Goal: Task Accomplishment & Management: Complete application form

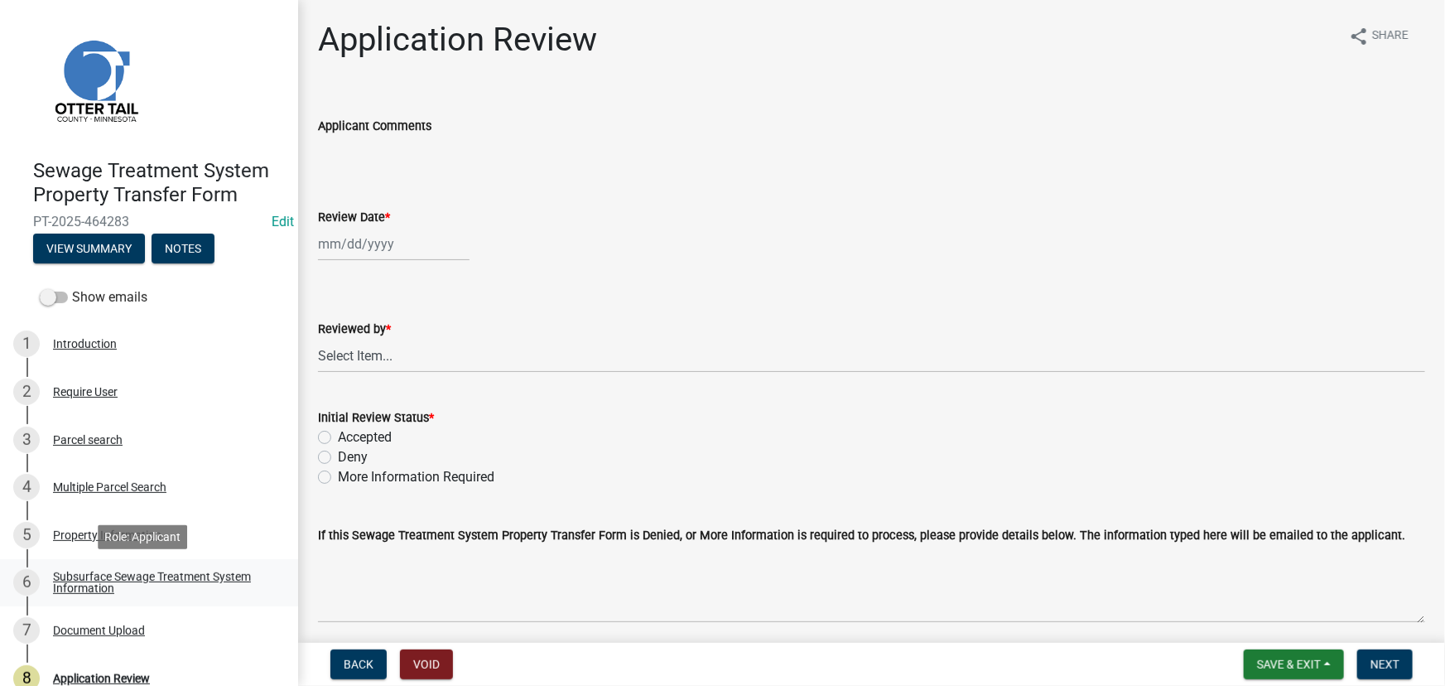
click at [116, 594] on div "Subsurface Sewage Treatment System Information" at bounding box center [162, 581] width 219 height 23
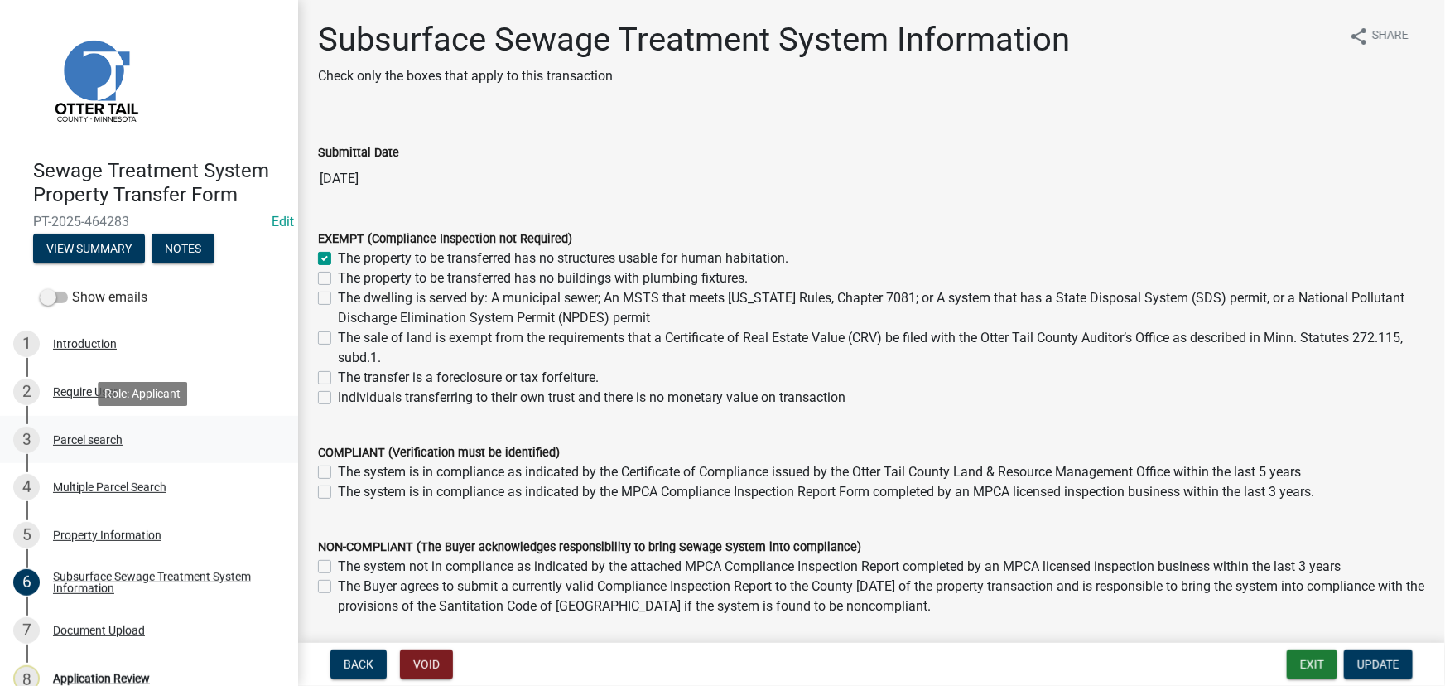
click at [123, 446] on div "3 Parcel search" at bounding box center [142, 439] width 258 height 26
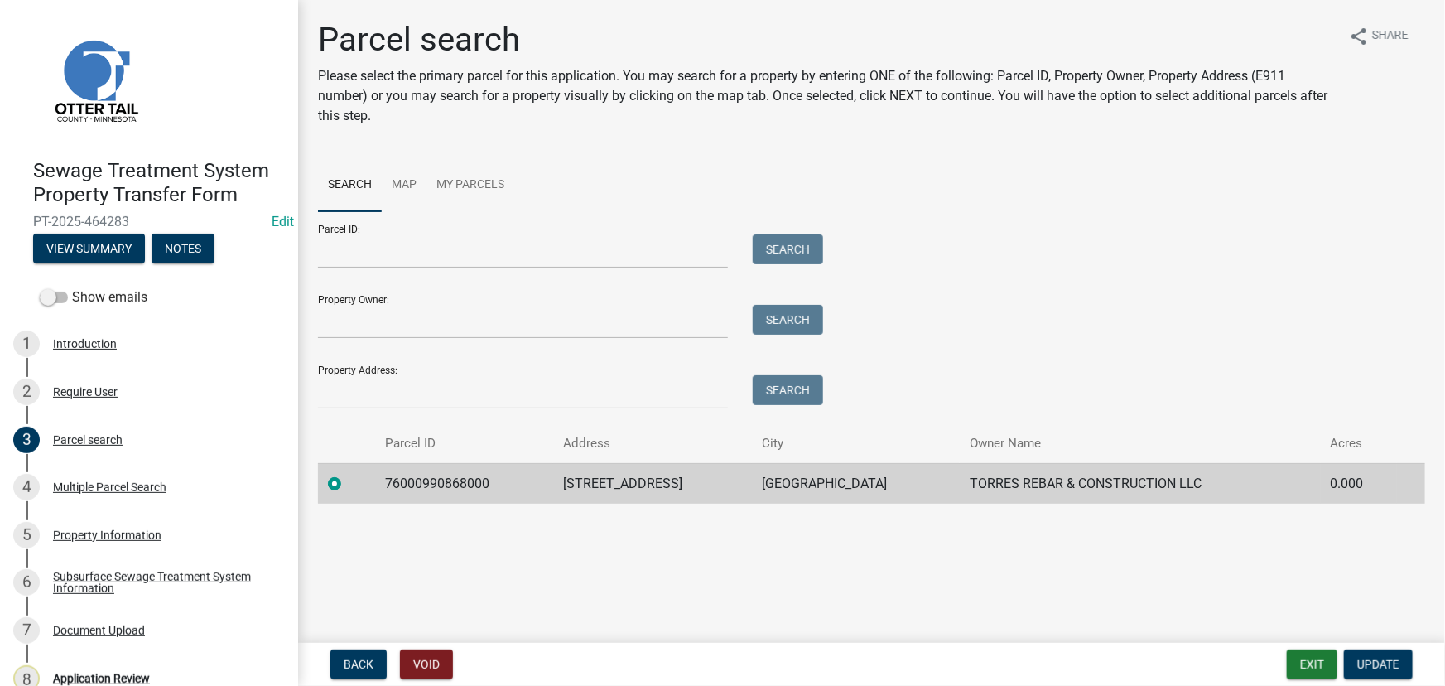
click at [458, 484] on td "76000990868000" at bounding box center [464, 483] width 178 height 41
copy td "76000990868000"
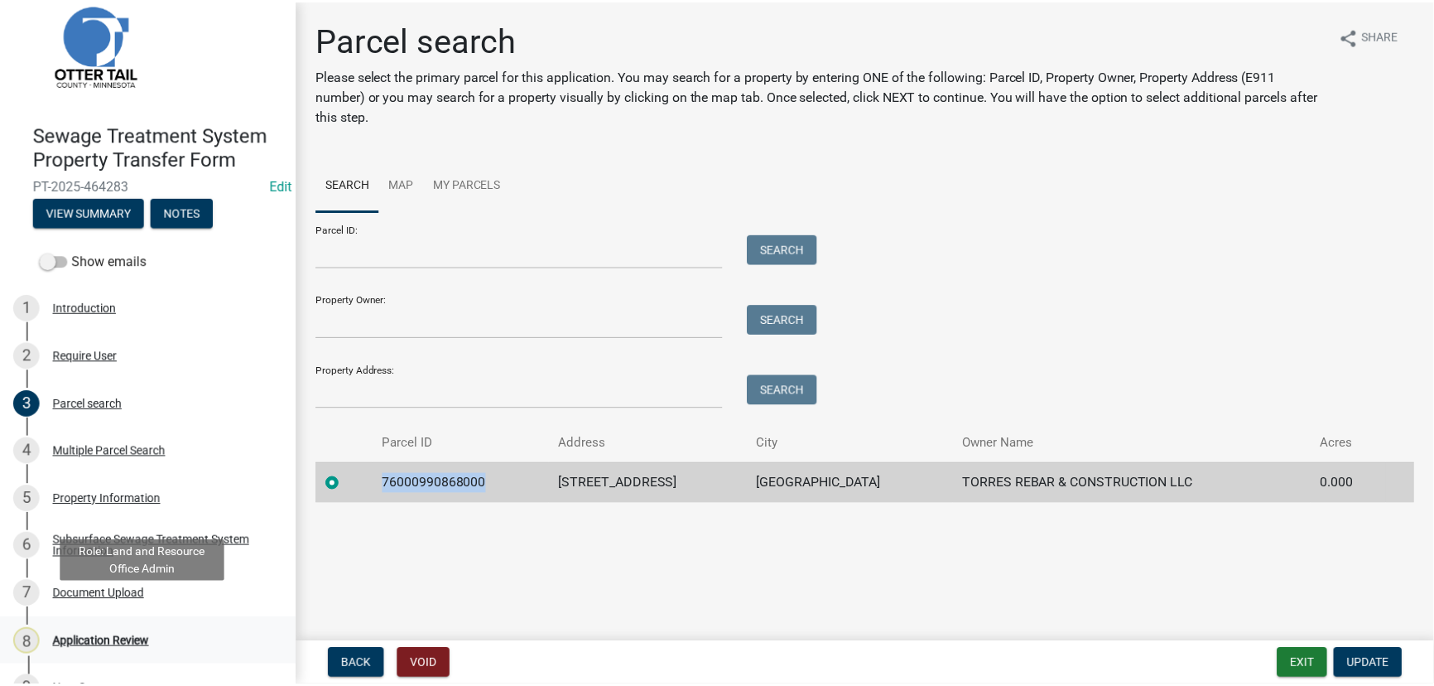
scroll to position [70, 0]
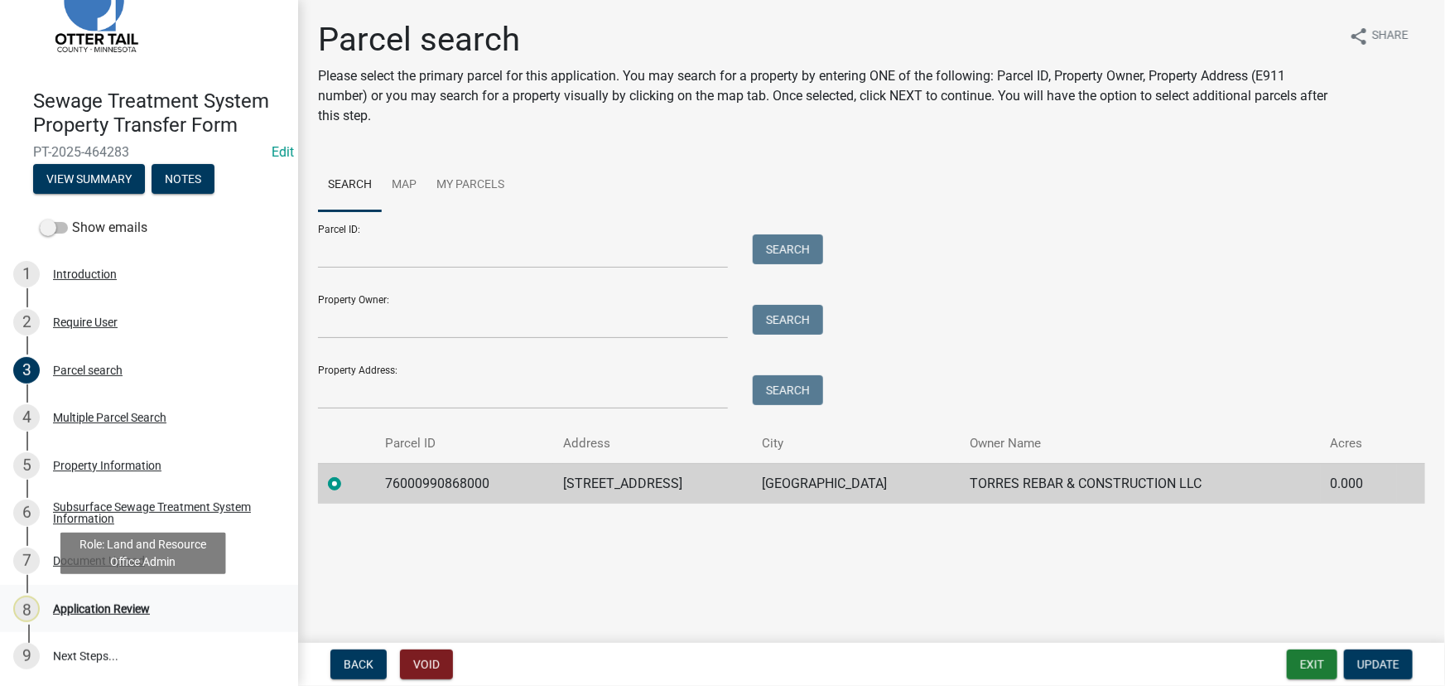
drag, startPoint x: 69, startPoint y: 604, endPoint x: 93, endPoint y: 596, distance: 25.1
click at [68, 596] on div "Application Review" at bounding box center [101, 609] width 97 height 12
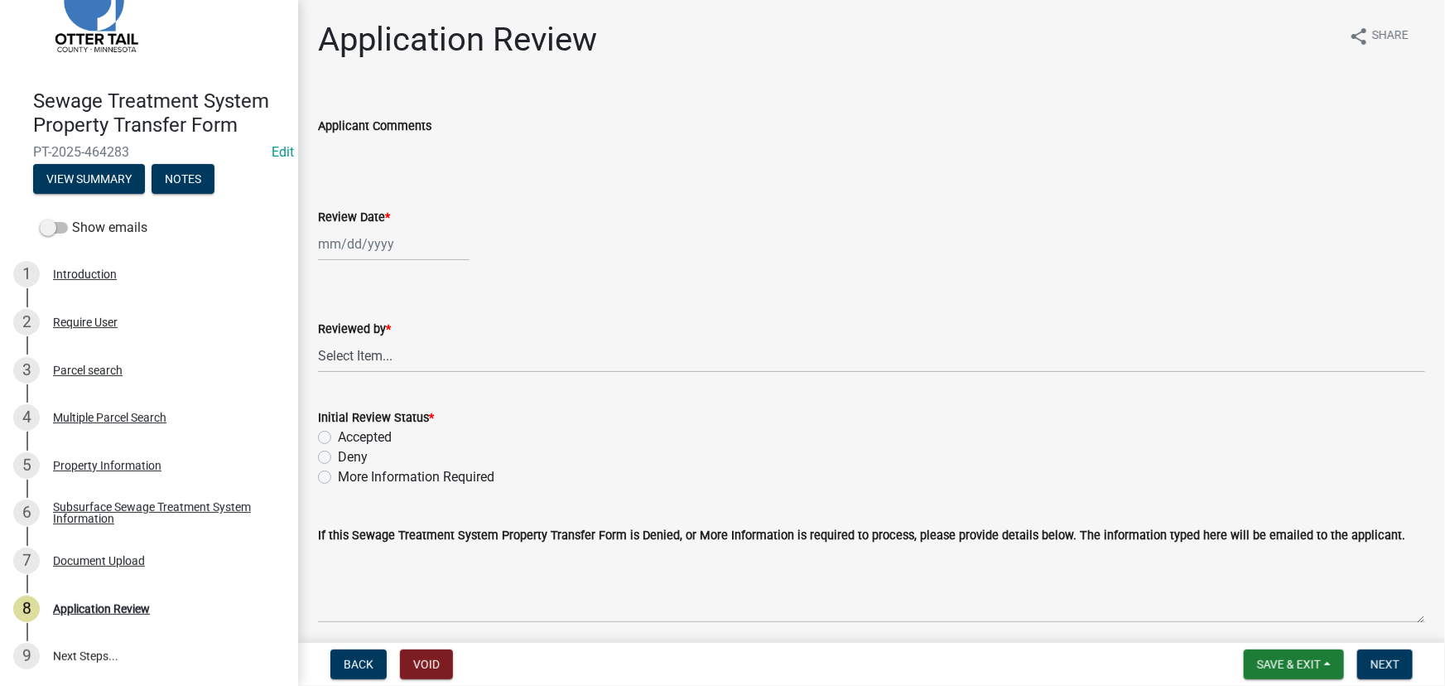
click at [355, 228] on div at bounding box center [394, 244] width 152 height 34
select select "8"
select select "2025"
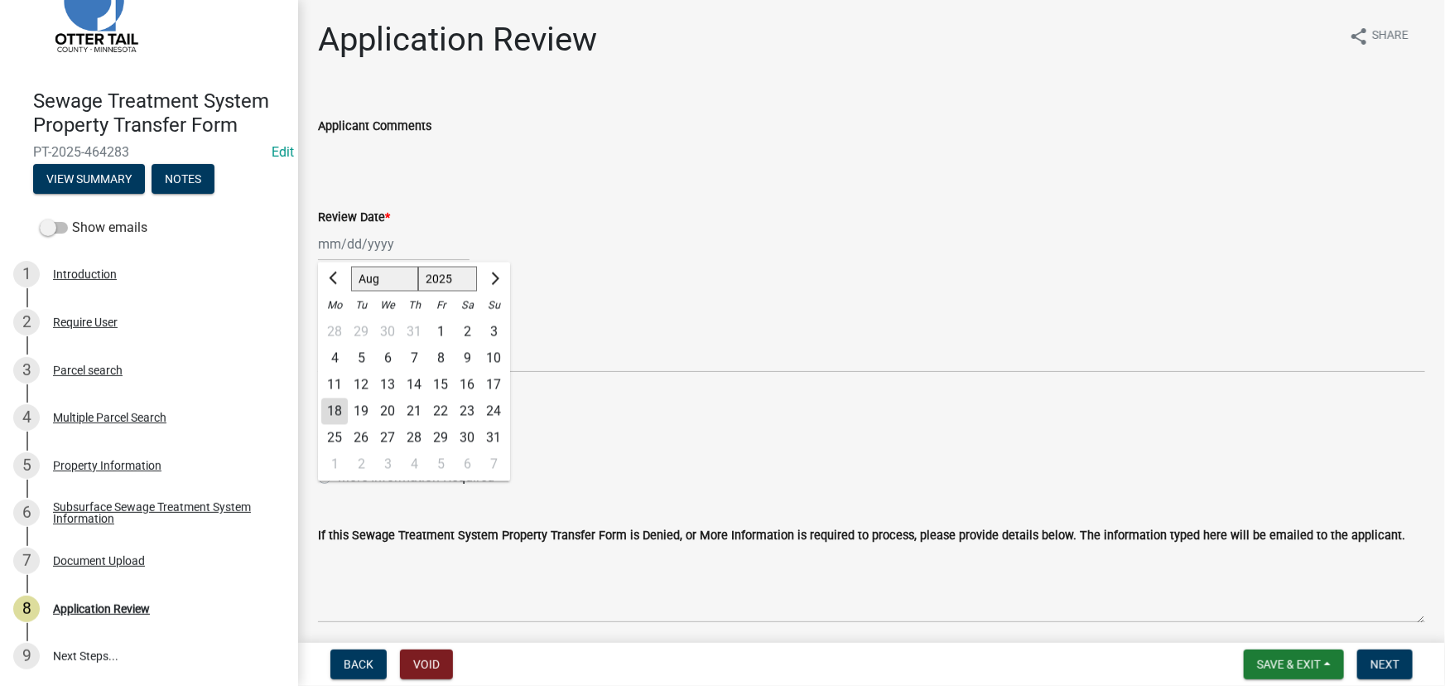
click at [323, 420] on div "18" at bounding box center [334, 411] width 26 height 26
type input "08/18/2025"
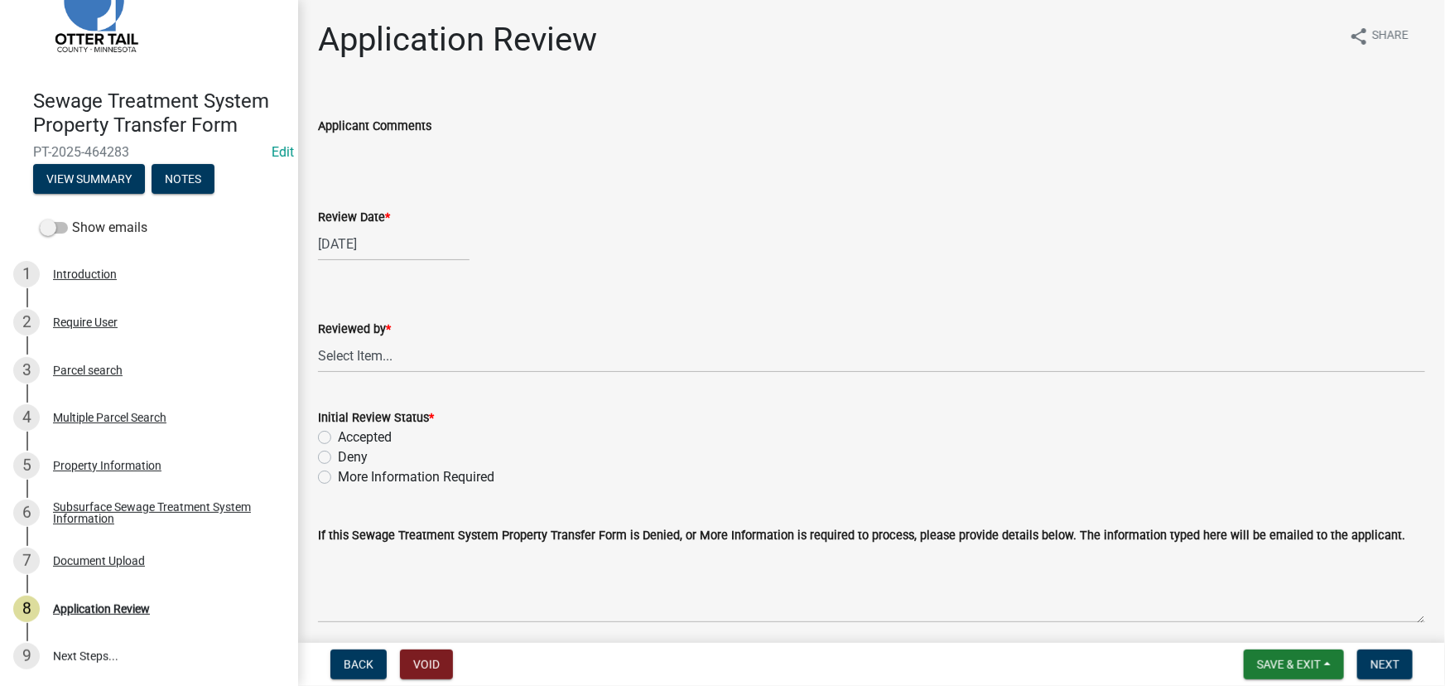
click at [364, 338] on div "Reviewed by *" at bounding box center [871, 329] width 1107 height 20
click at [346, 376] on wm-data-entity-input "Reviewed by * Select Item... Alexis Newark Amy Busko Andrea Perales Brittany To…" at bounding box center [871, 332] width 1107 height 112
click at [353, 363] on select "Select Item... Alexis Newark Amy Busko Andrea Perales Brittany Tollefson Christ…" at bounding box center [871, 356] width 1107 height 34
click at [318, 339] on select "Select Item... Alexis Newark Amy Busko Andrea Perales Brittany Tollefson Christ…" at bounding box center [871, 356] width 1107 height 34
select select "190fd4c8-42ef-492b-a4a0-a0213555944c"
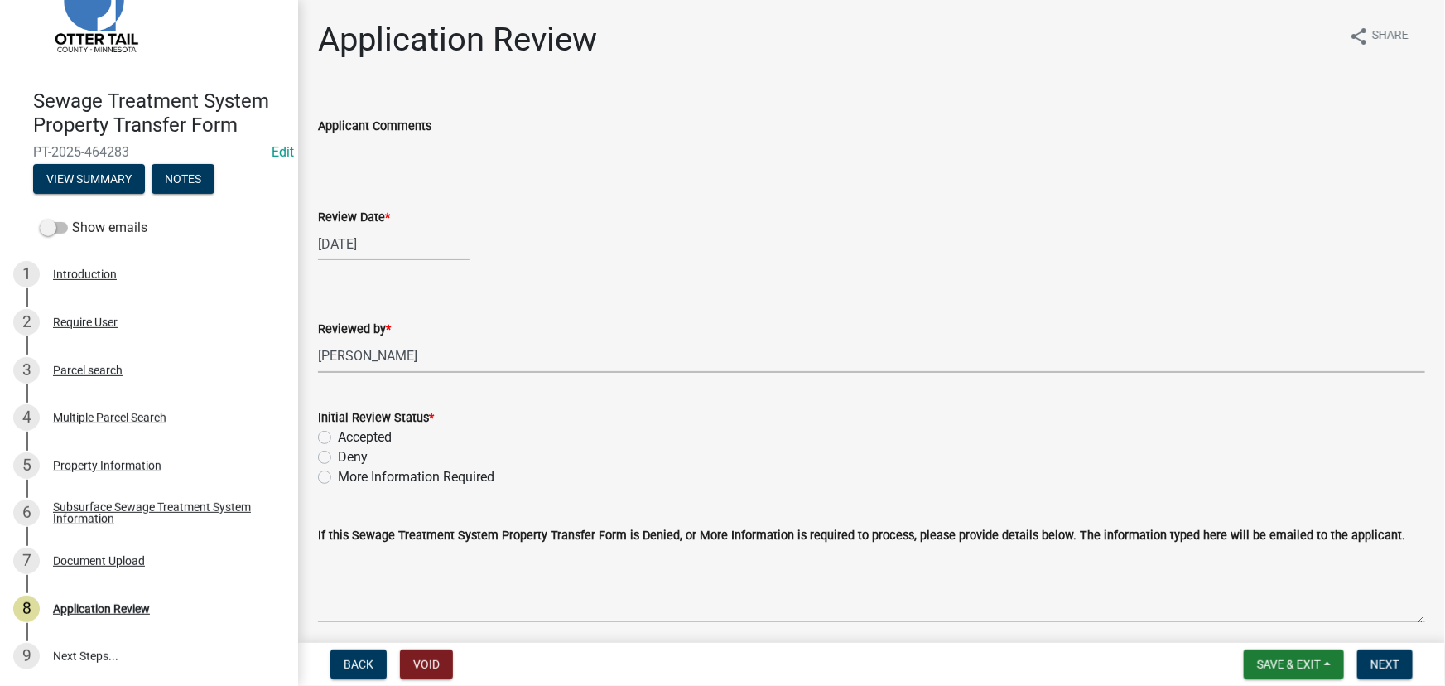
click at [344, 447] on label "Deny" at bounding box center [353, 457] width 30 height 20
click at [344, 447] on input "Deny" at bounding box center [343, 452] width 11 height 11
radio input "true"
drag, startPoint x: 362, startPoint y: 432, endPoint x: 646, endPoint y: 481, distance: 288.1
click at [360, 432] on label "Accepted" at bounding box center [365, 437] width 54 height 20
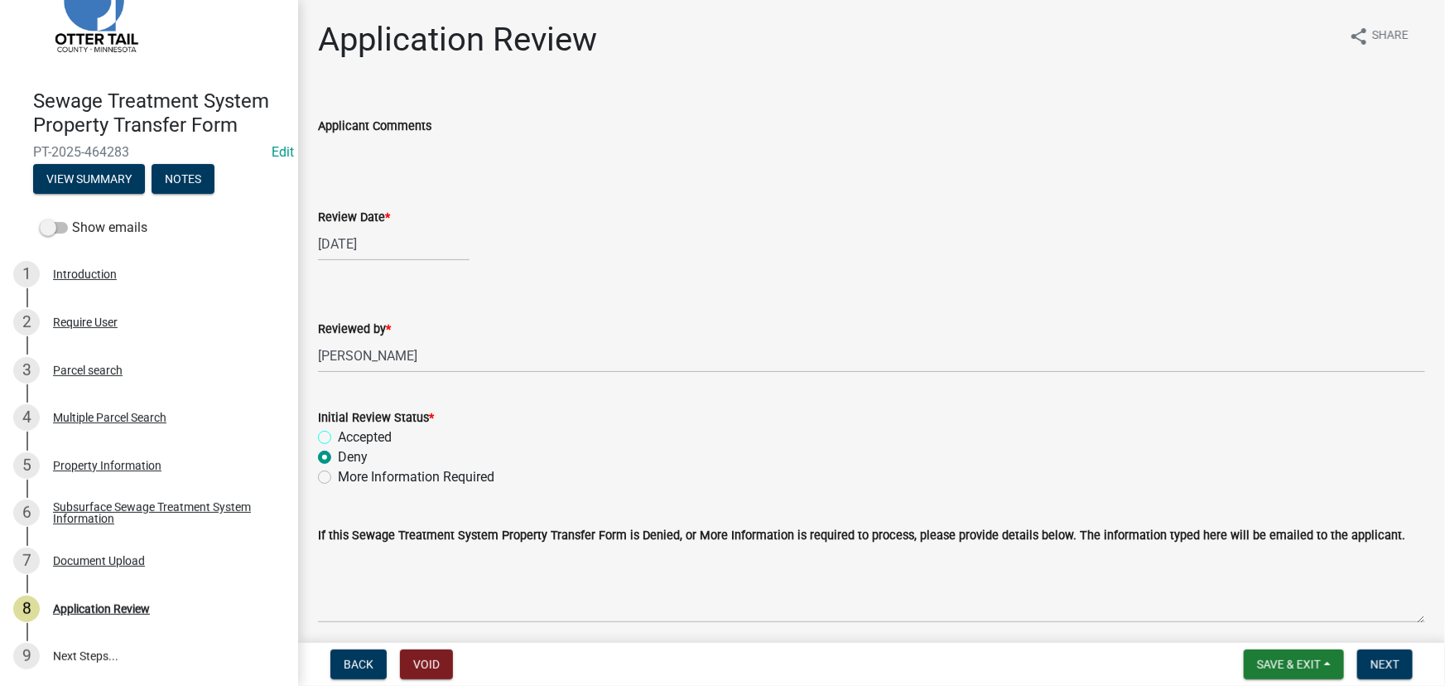
click at [349, 432] on input "Accepted" at bounding box center [343, 432] width 11 height 11
radio input "true"
click at [1157, 596] on form "Save & Exit Save Save & Exit Next" at bounding box center [1328, 664] width 182 height 30
click at [1157, 596] on span "Next" at bounding box center [1384, 663] width 29 height 13
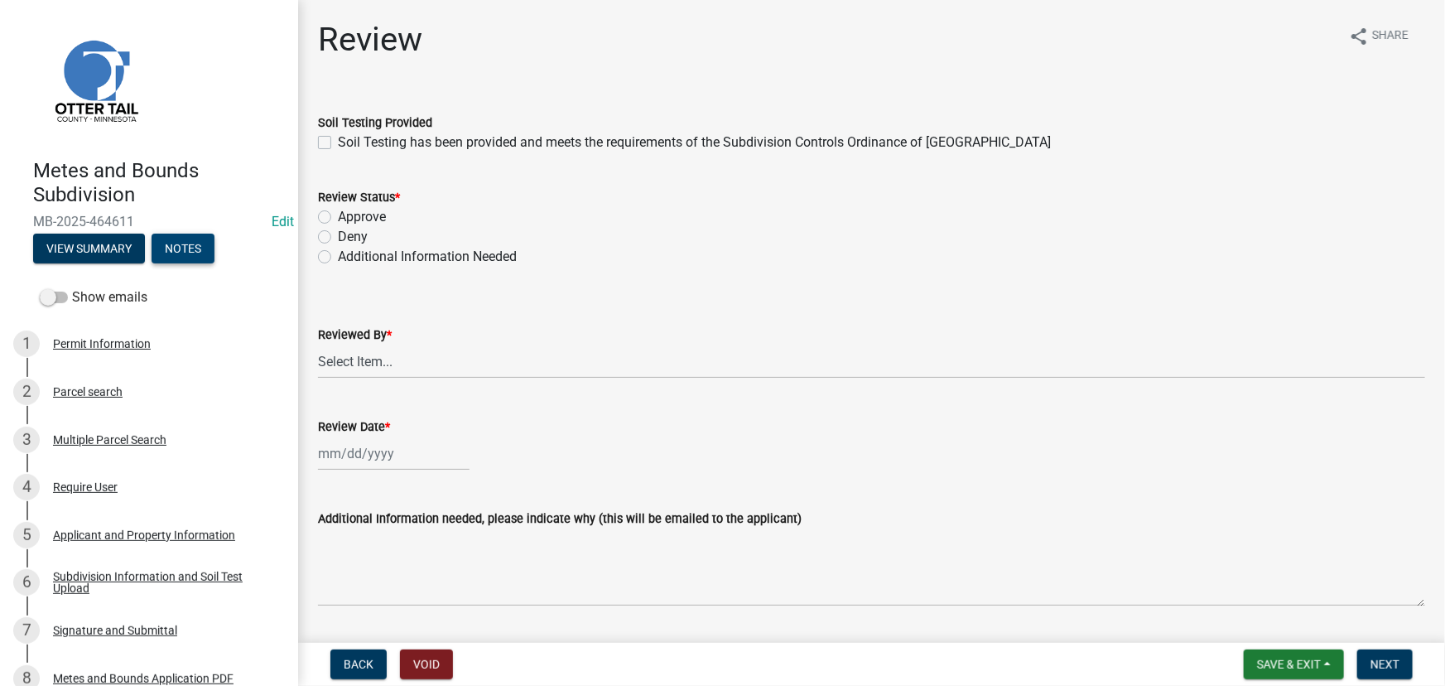
click at [190, 244] on button "Notes" at bounding box center [183, 248] width 63 height 30
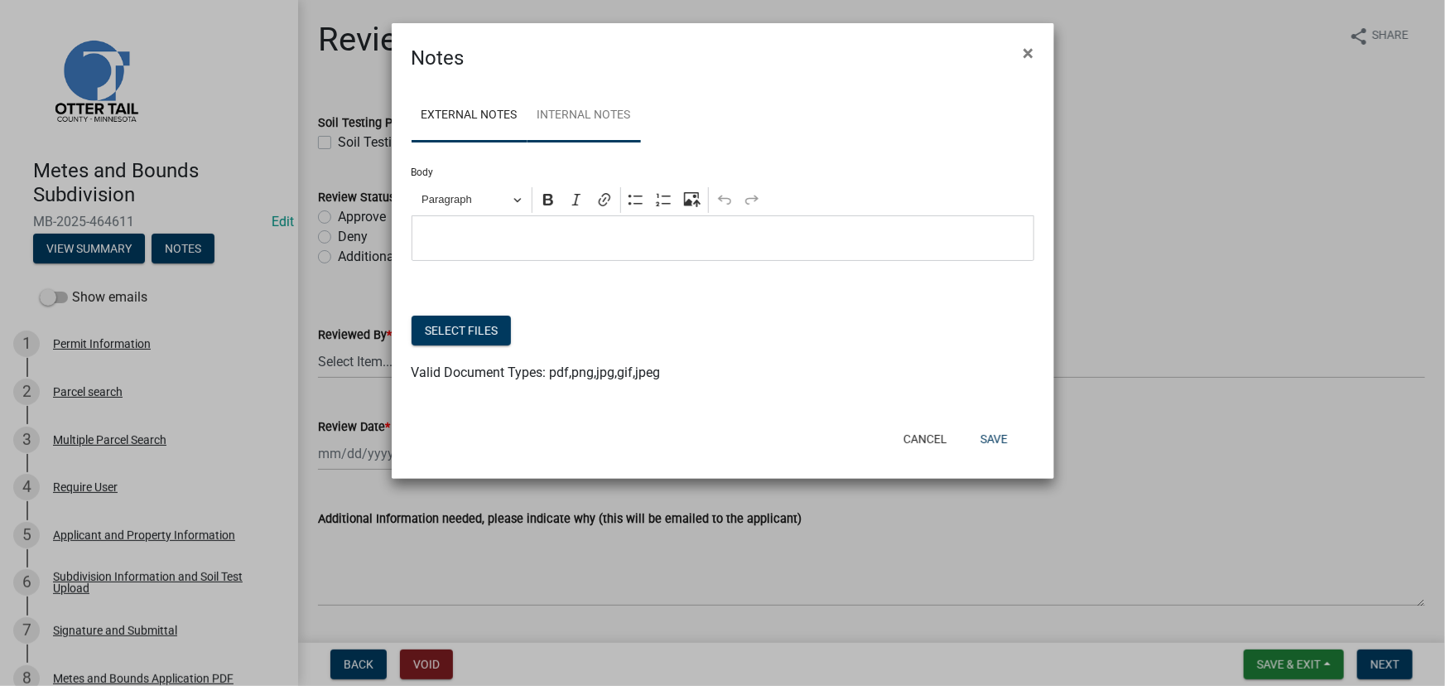
click at [570, 108] on link "Internal Notes" at bounding box center [583, 115] width 113 height 53
click at [339, 171] on ngb-modal-window "Notes × External Notes Internal Notes Body Rich Text Editor Paragraph Bold Ital…" at bounding box center [722, 343] width 1445 height 686
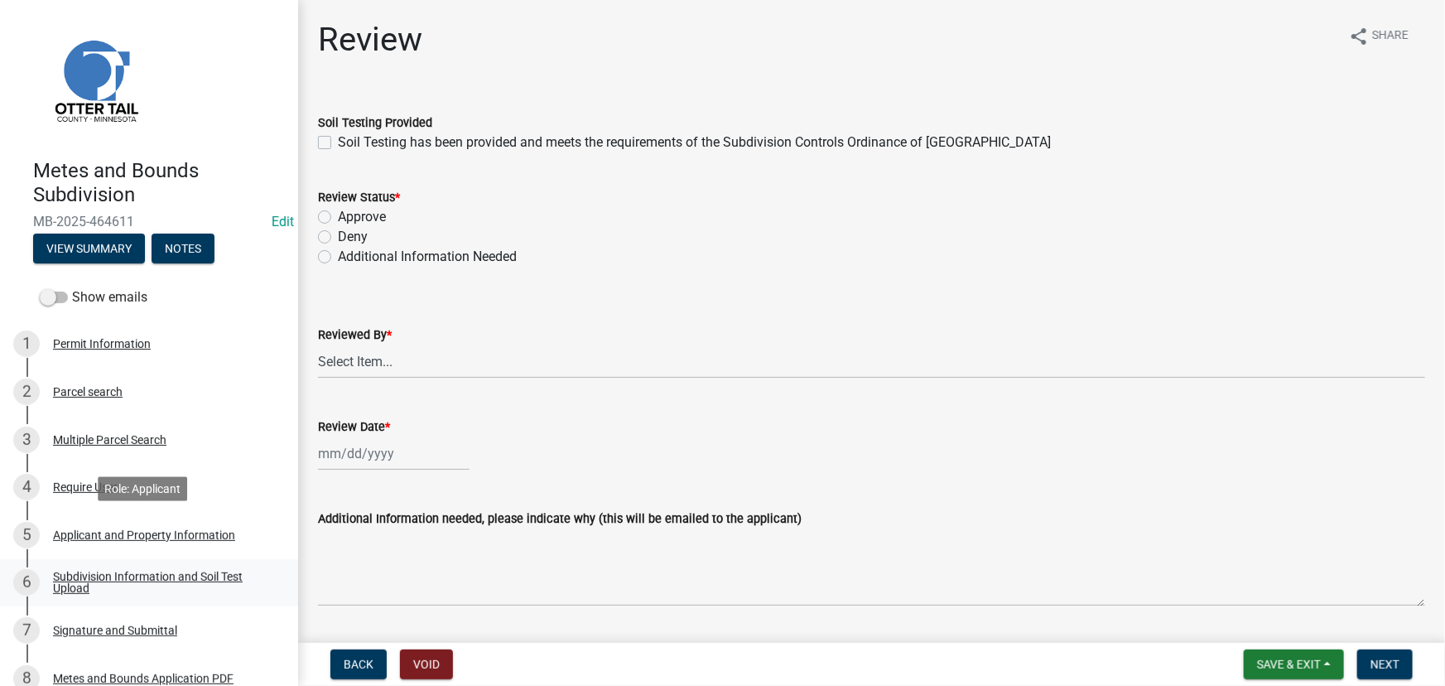
click at [134, 563] on link "6 Subdivision Information and Soil Test Upload" at bounding box center [149, 583] width 298 height 48
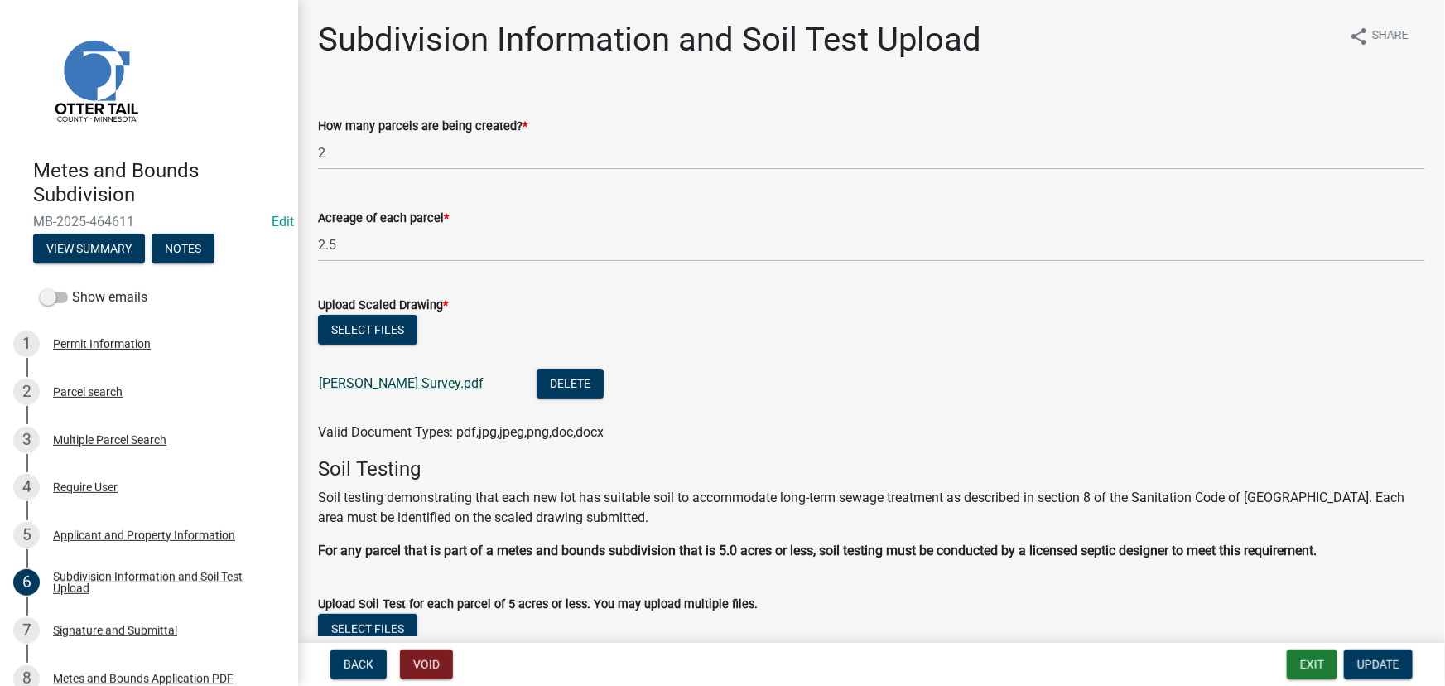
click at [386, 384] on link "[PERSON_NAME] Survey.pdf" at bounding box center [401, 383] width 165 height 16
click at [119, 382] on div "2 Parcel search" at bounding box center [142, 391] width 258 height 26
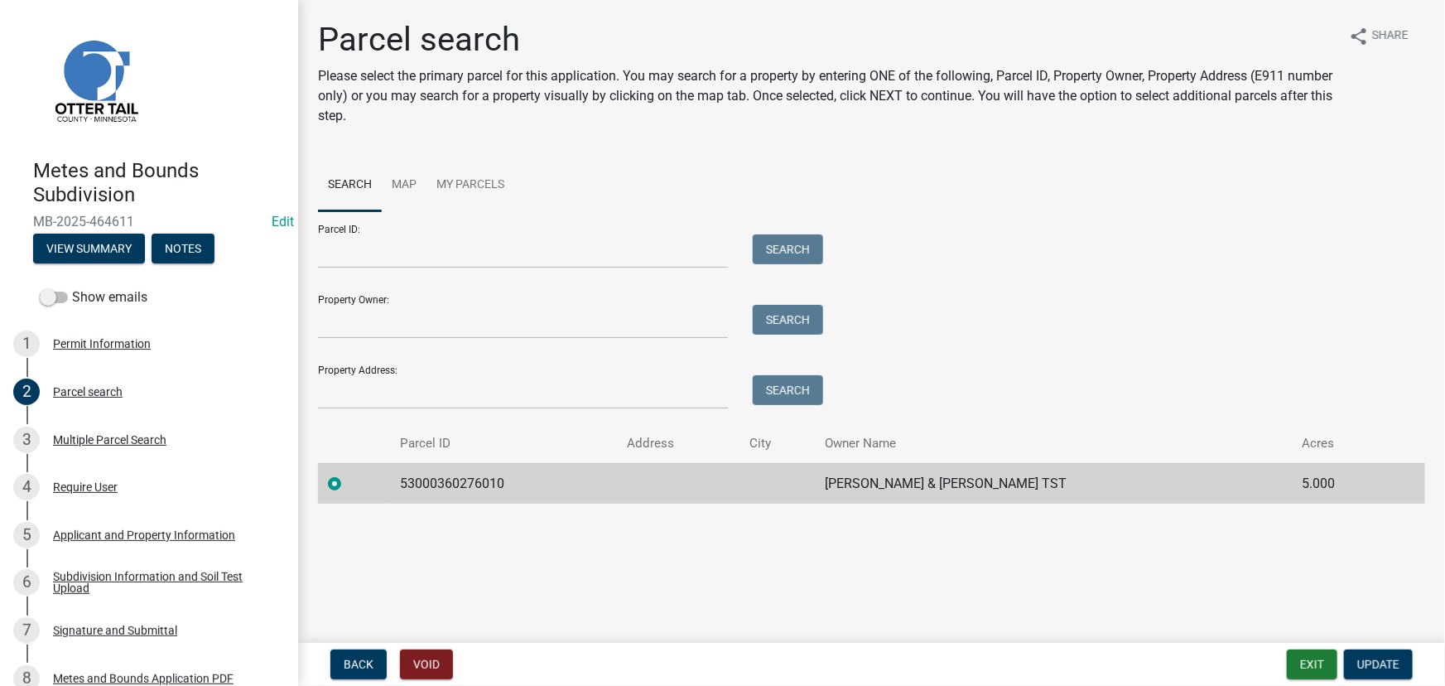
click at [457, 479] on td "53000360276010" at bounding box center [504, 483] width 227 height 41
copy td "53000360276010"
click at [161, 247] on button "Notes" at bounding box center [183, 248] width 63 height 30
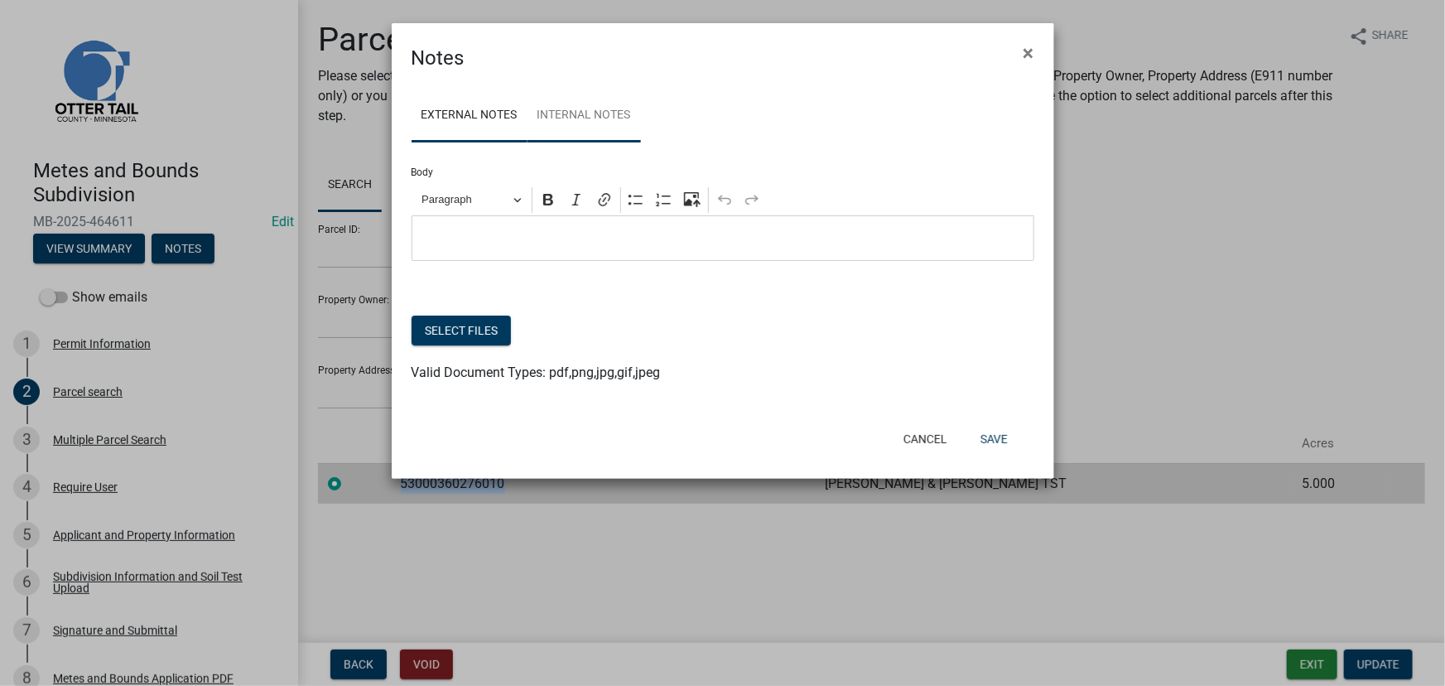
click at [566, 105] on link "Internal Notes" at bounding box center [583, 115] width 113 height 53
click at [921, 435] on button "Cancel" at bounding box center [925, 439] width 70 height 30
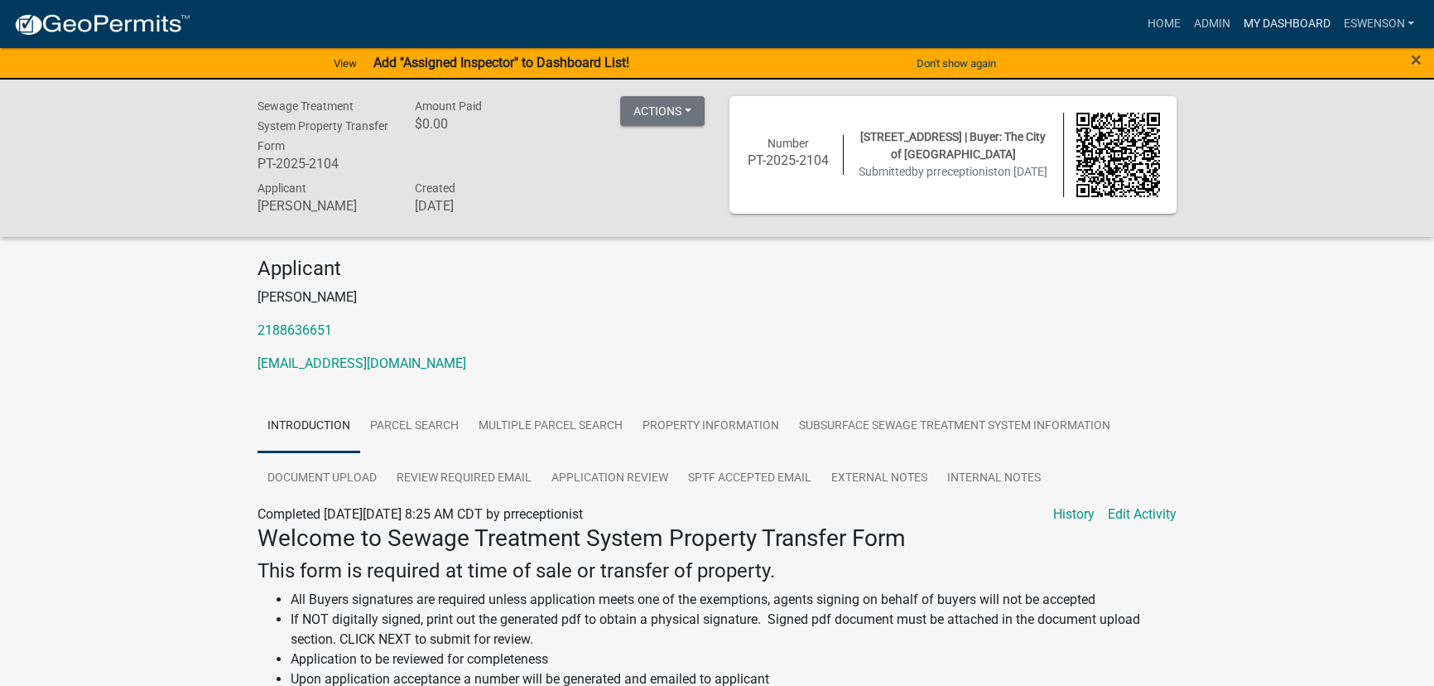
click at [1258, 21] on link "My Dashboard" at bounding box center [1286, 23] width 100 height 31
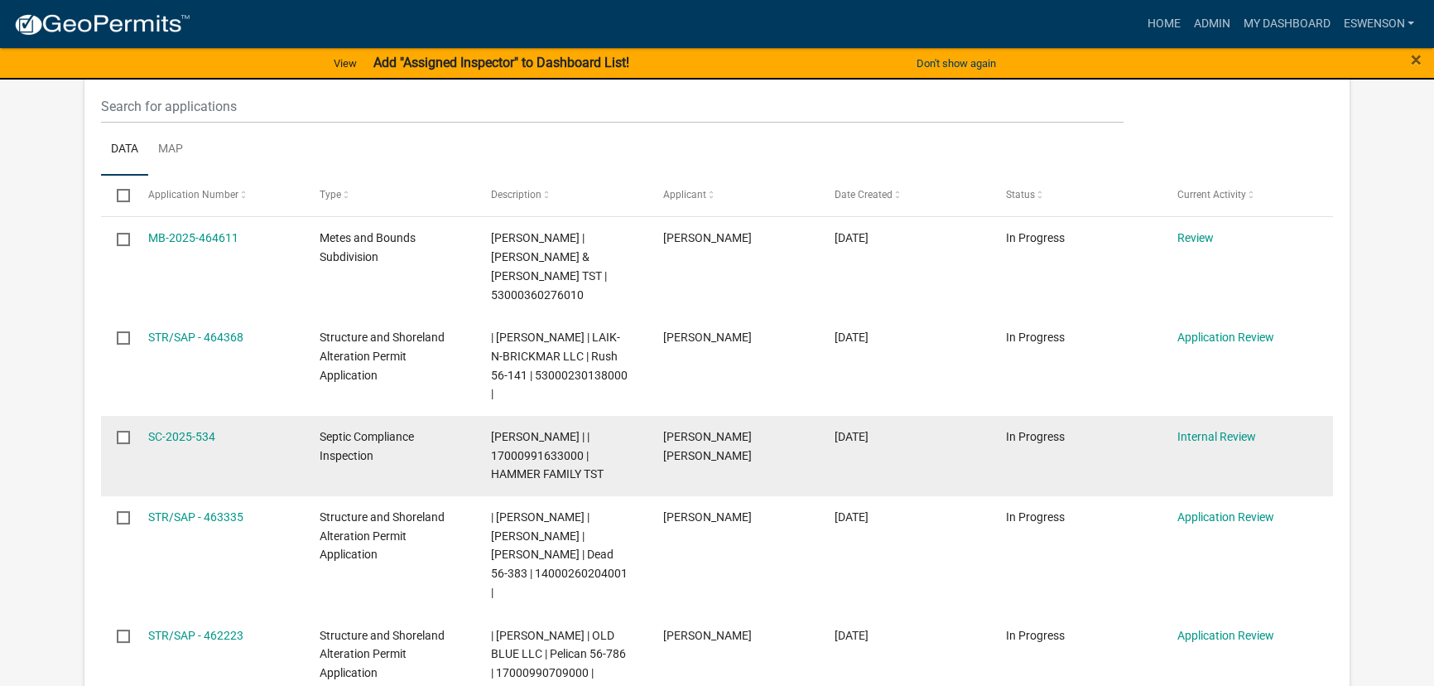
scroll to position [301, 0]
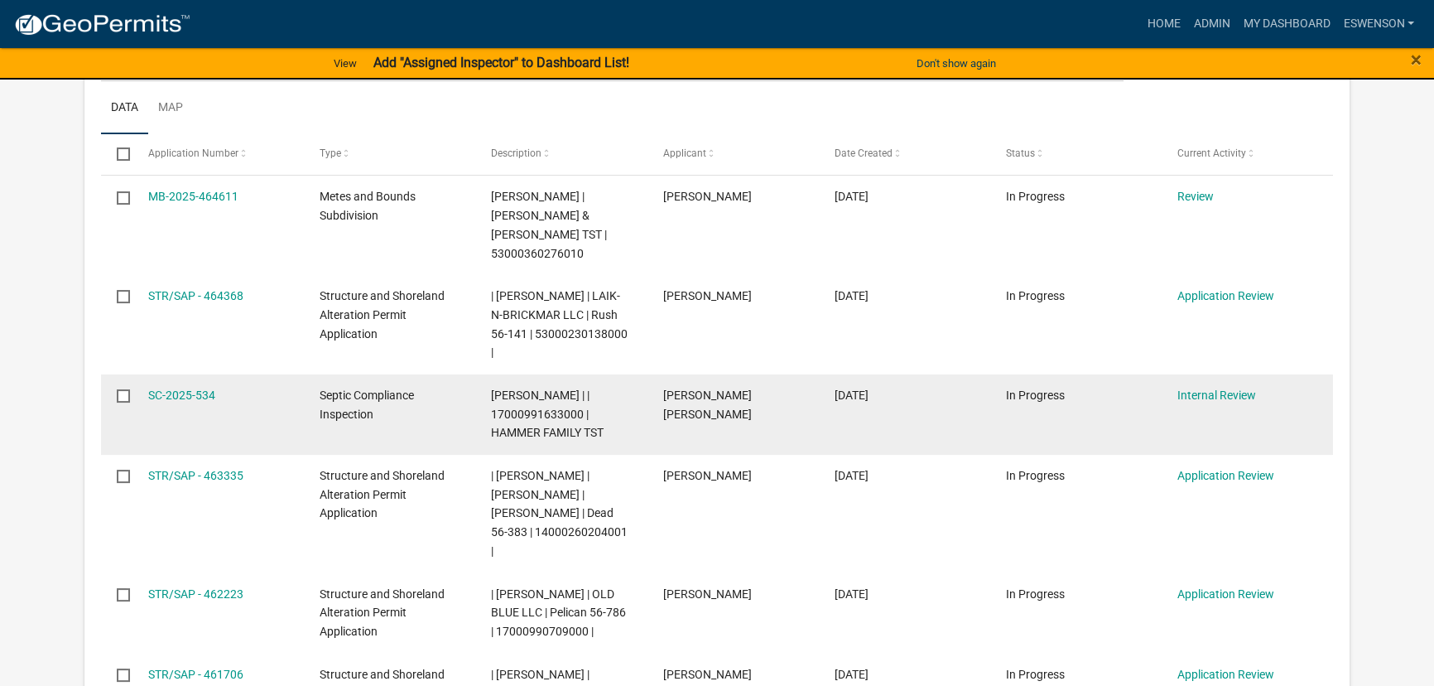
click at [523, 388] on span "Emma Swenson | | 17000991633000 | HAMMER FAMILY TST" at bounding box center [547, 413] width 113 height 51
copy span "17000991633000"
click at [194, 388] on link "SC-2025-534" at bounding box center [181, 394] width 67 height 13
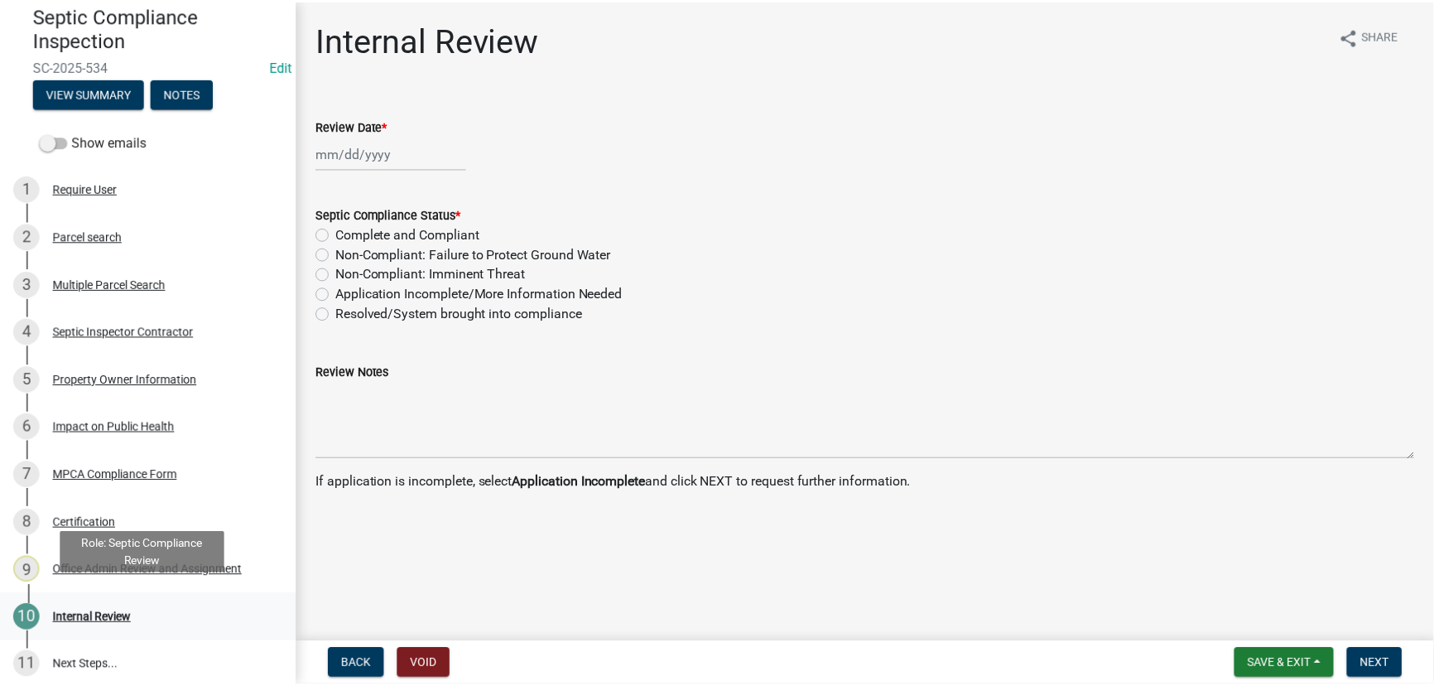
scroll to position [166, 0]
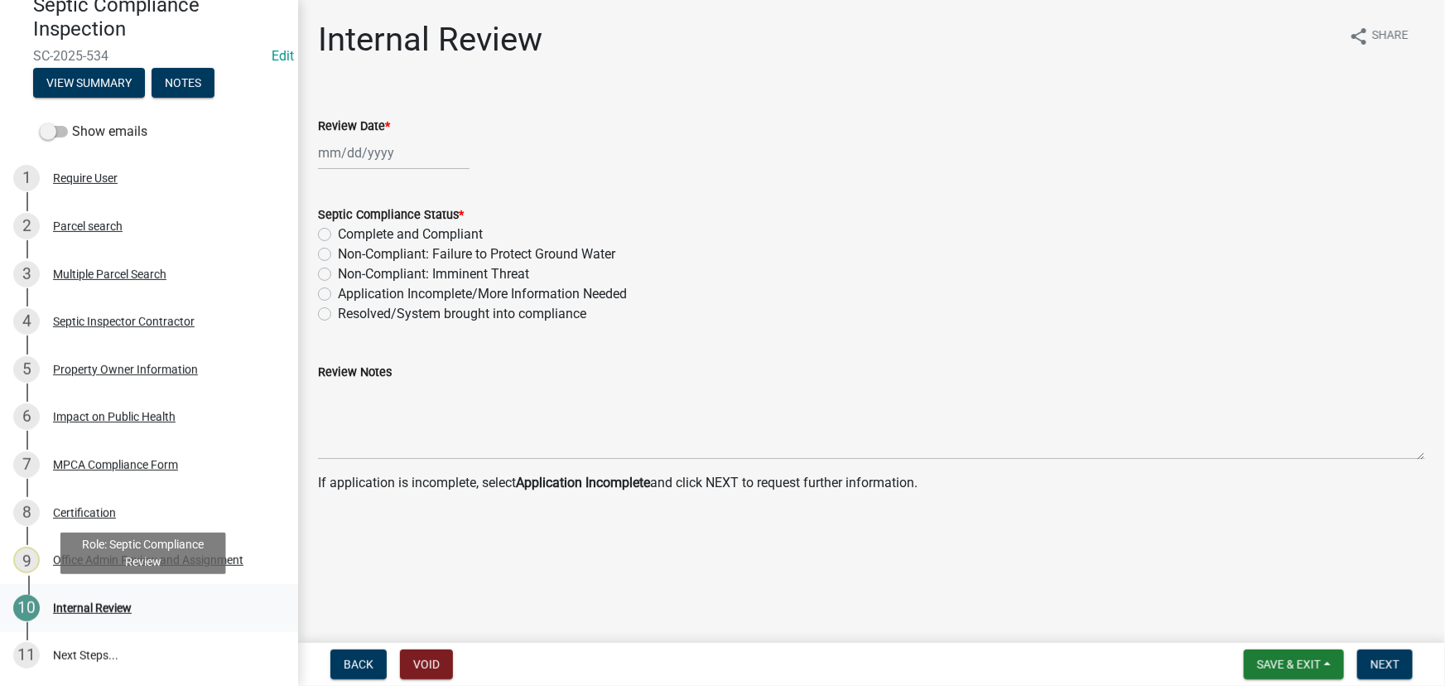
click at [83, 602] on div "Internal Review" at bounding box center [92, 608] width 79 height 12
click at [413, 156] on div at bounding box center [394, 153] width 152 height 34
select select "8"
select select "2025"
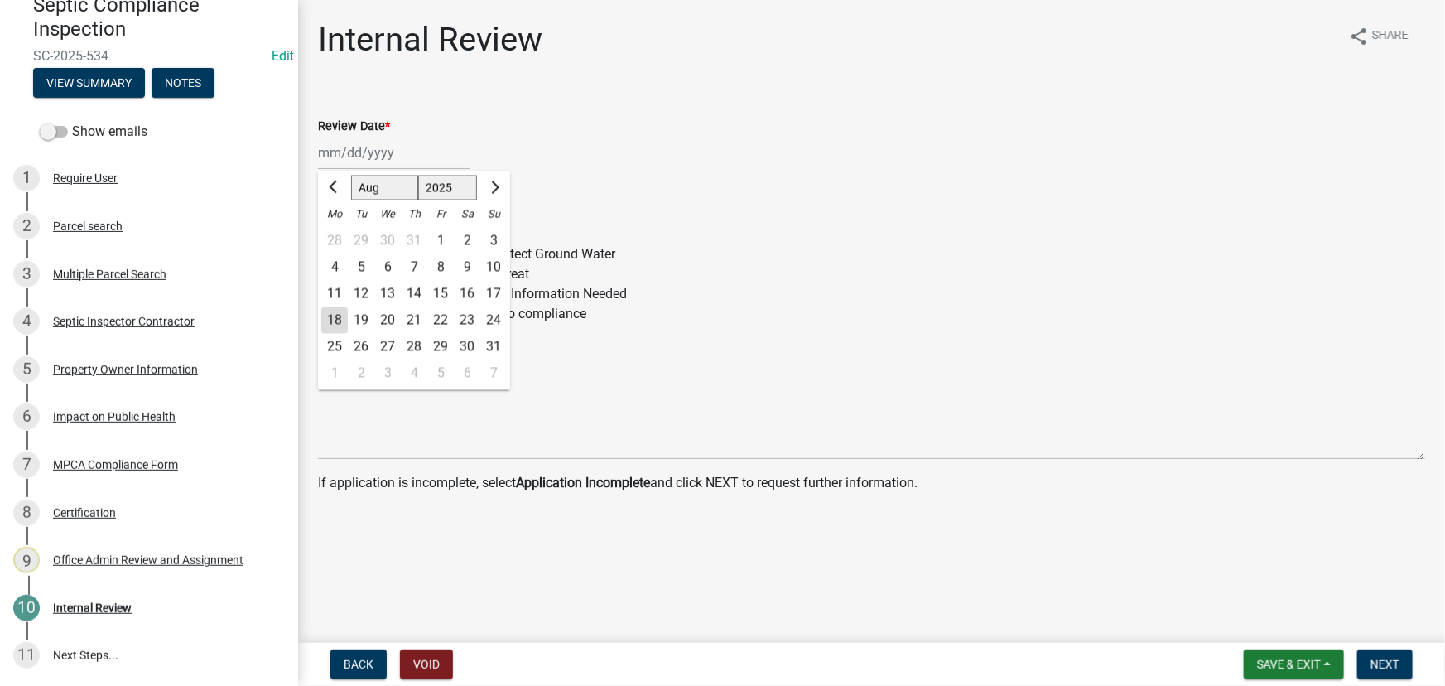
click at [334, 328] on div "18" at bounding box center [334, 320] width 26 height 26
type input "08/18/2025"
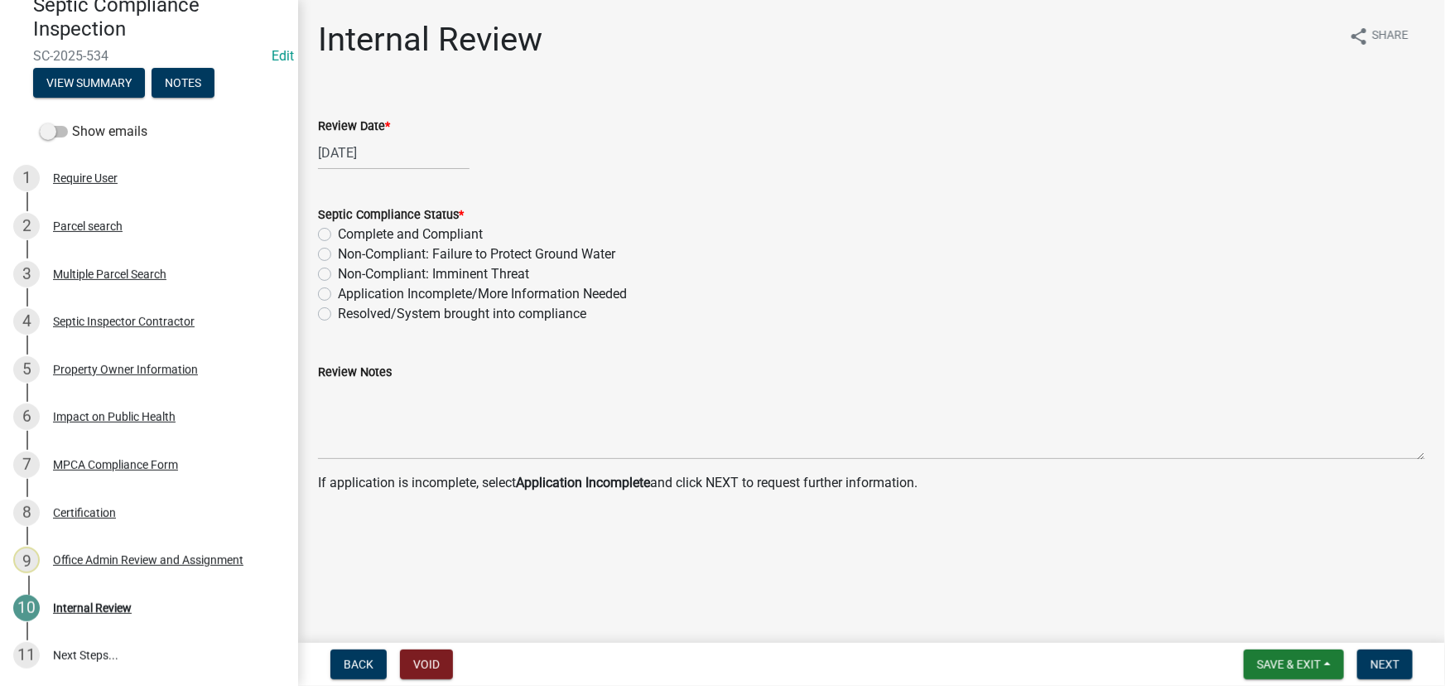
click at [441, 249] on label "Non-Compliant: Failure to Protect Ground Water" at bounding box center [476, 254] width 277 height 20
click at [349, 249] on input "Non-Compliant: Failure to Protect Ground Water" at bounding box center [343, 249] width 11 height 11
radio input "true"
click at [1389, 656] on button "Next" at bounding box center [1384, 664] width 55 height 30
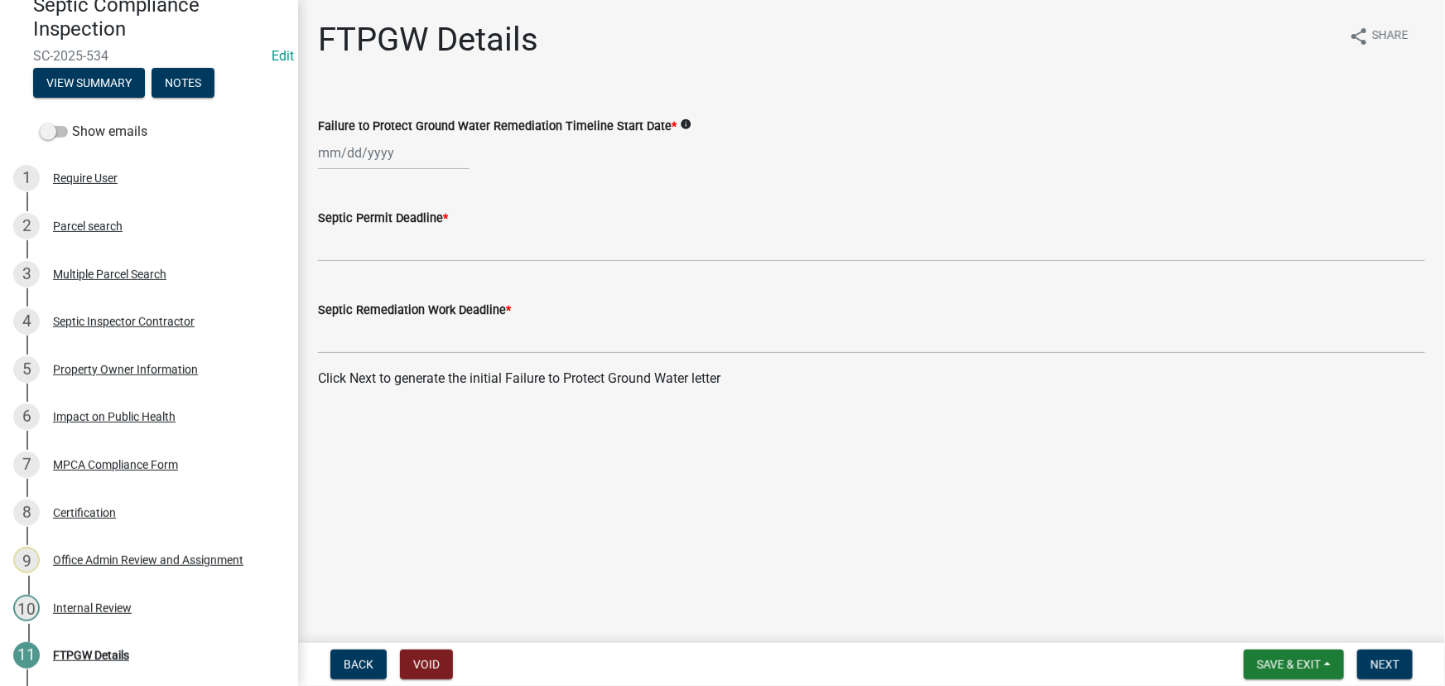
select select "8"
select select "2025"
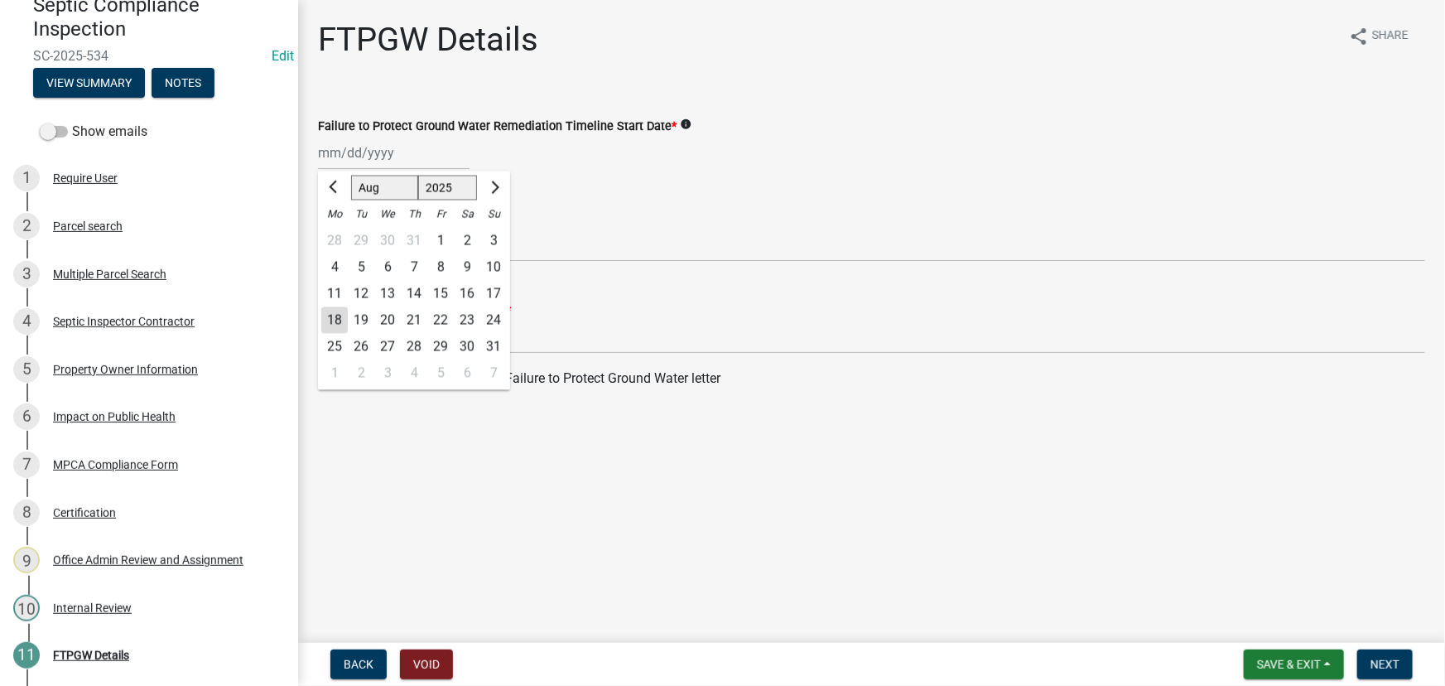
click at [392, 156] on div "Jan Feb Mar Apr May Jun Jul Aug Sep Oct Nov Dec 1525 1526 1527 1528 1529 1530 1…" at bounding box center [394, 153] width 152 height 34
drag, startPoint x: 331, startPoint y: 318, endPoint x: 926, endPoint y: 474, distance: 615.5
click at [331, 317] on div "18" at bounding box center [334, 320] width 26 height 26
type input "08/18/2025"
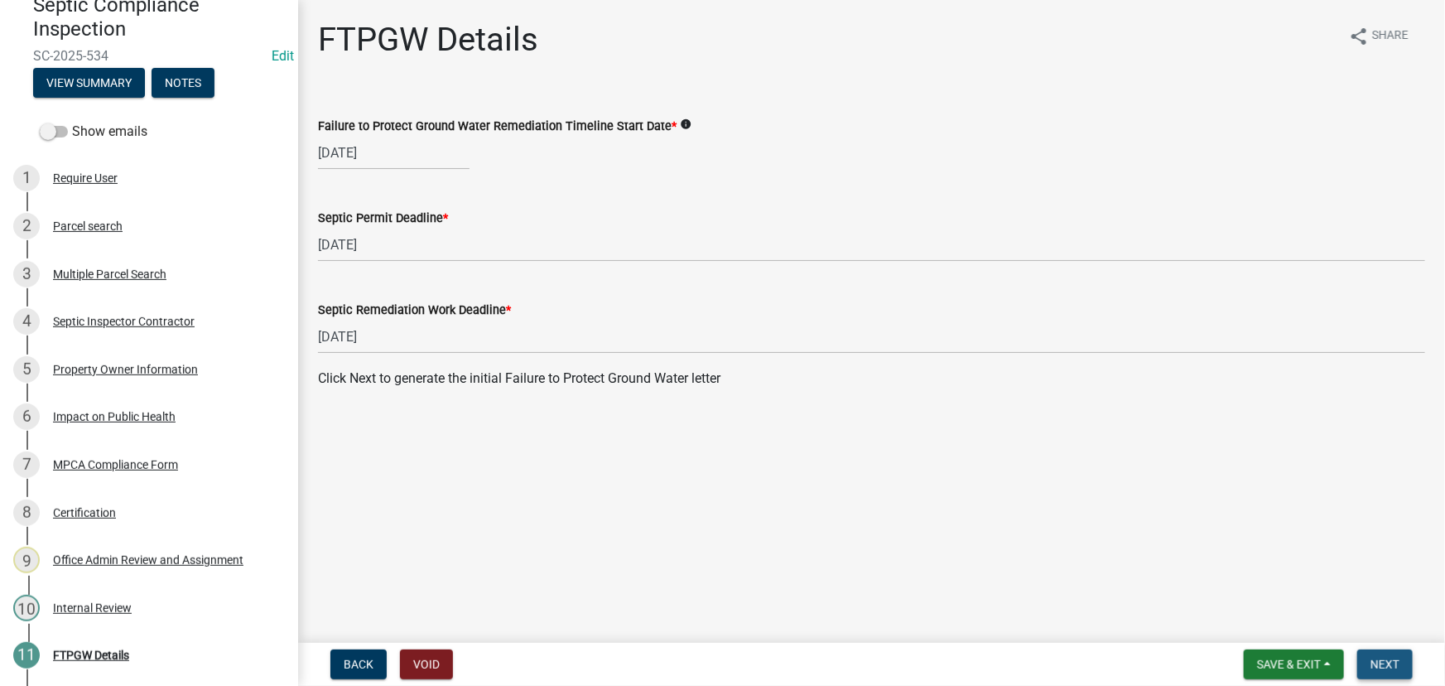
click at [1371, 668] on span "Next" at bounding box center [1384, 663] width 29 height 13
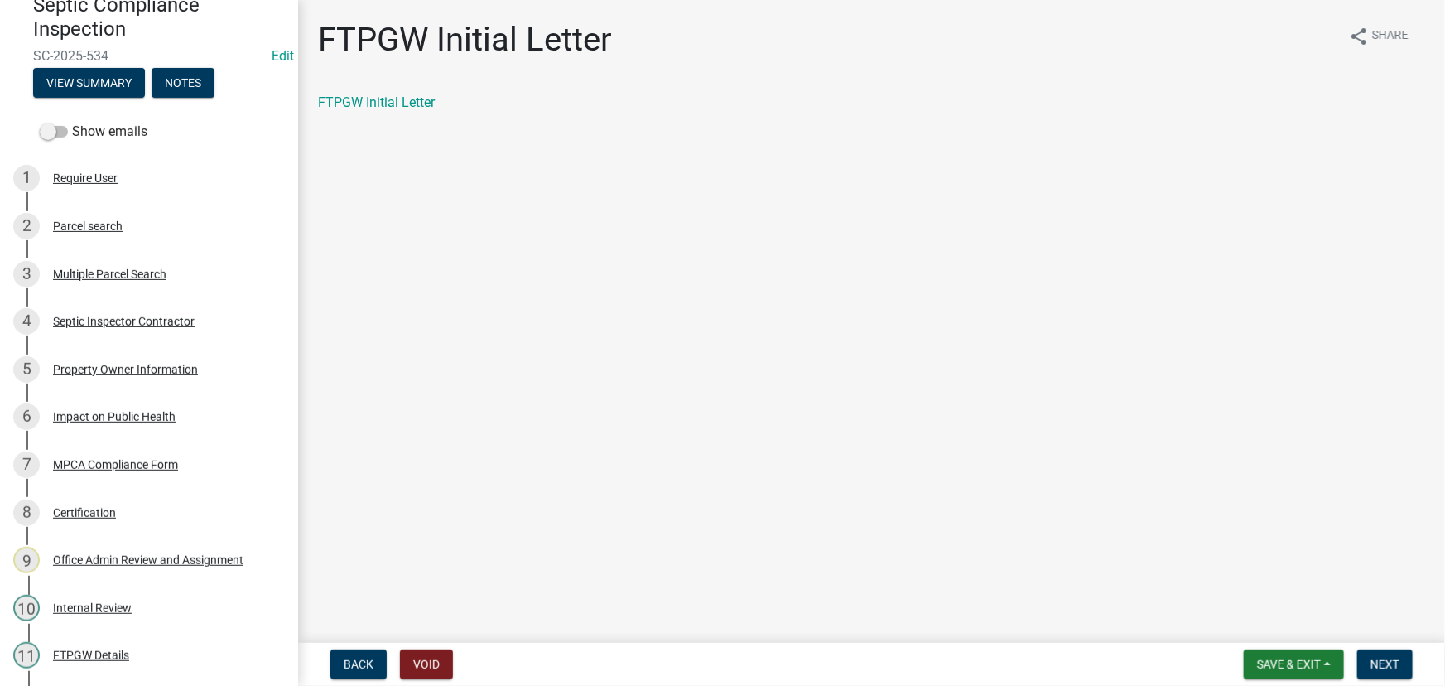
click at [398, 87] on div "FTPGW Initial Letter share Share FTPGW Initial Letter" at bounding box center [872, 80] width 1132 height 121
click at [397, 98] on link "FTPGW Initial Letter" at bounding box center [376, 102] width 117 height 16
click at [1370, 667] on span "Next" at bounding box center [1384, 663] width 29 height 13
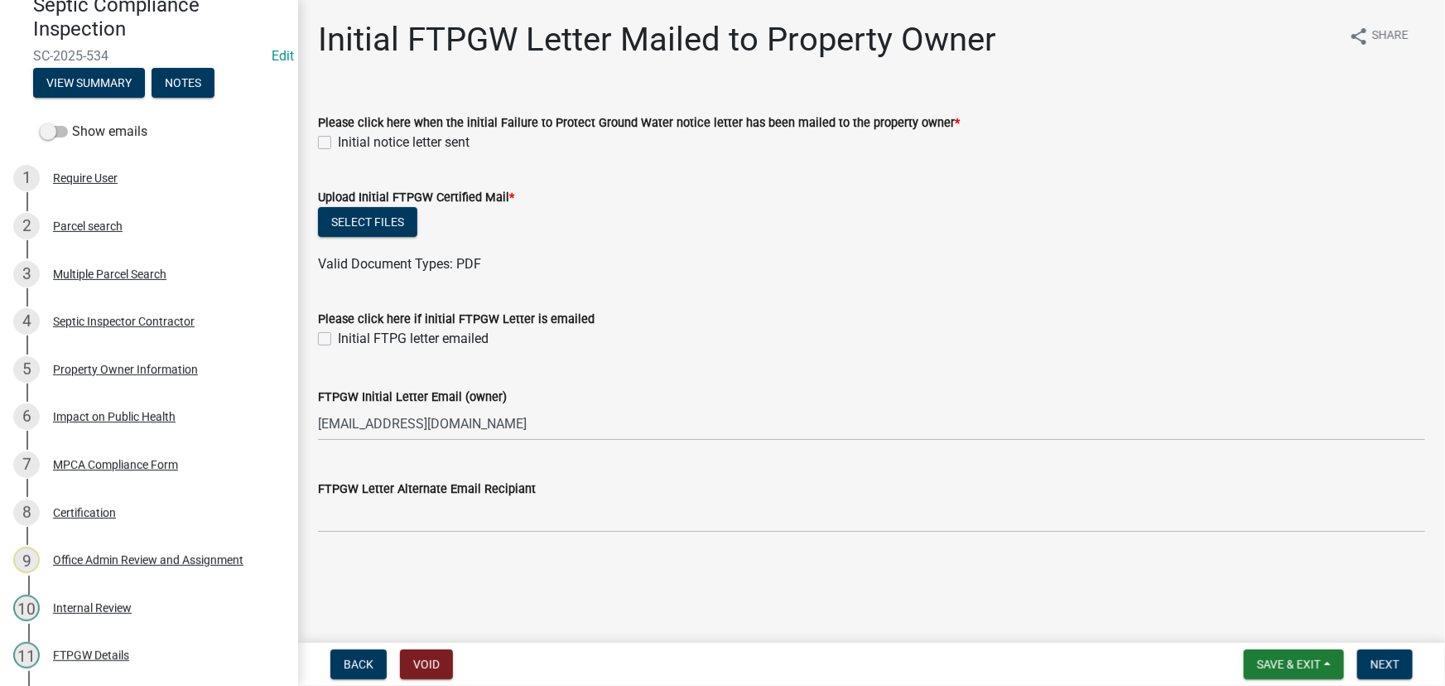
click at [421, 149] on label "Initial notice letter sent" at bounding box center [404, 142] width 132 height 20
click at [349, 143] on input "Initial notice letter sent" at bounding box center [343, 137] width 11 height 11
checkbox input "true"
click at [361, 214] on button "Select files" at bounding box center [367, 222] width 99 height 30
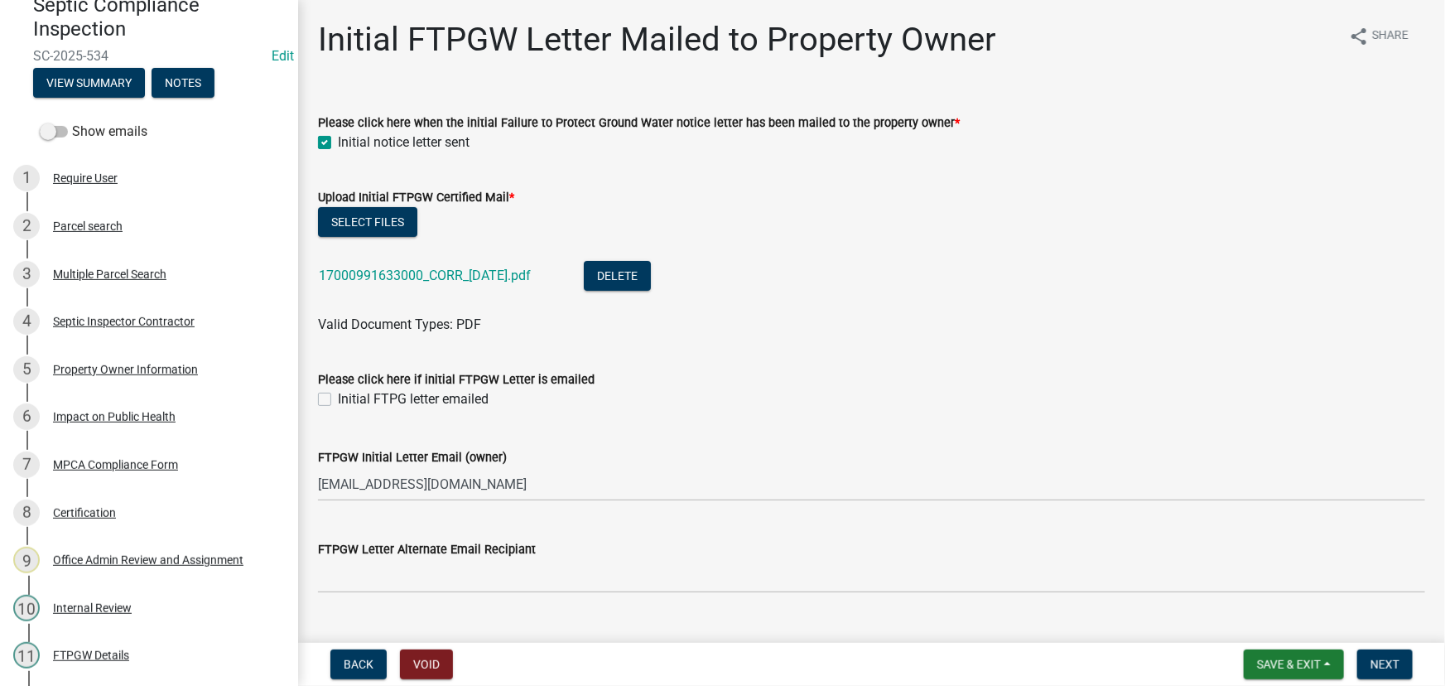
drag, startPoint x: 389, startPoint y: 393, endPoint x: 427, endPoint y: 424, distance: 48.9
click at [389, 395] on label "Initial FTPG letter emailed" at bounding box center [413, 399] width 151 height 20
click at [349, 395] on input "Initial FTPG letter emailed" at bounding box center [343, 394] width 11 height 11
checkbox input "true"
click at [1391, 676] on button "Next" at bounding box center [1384, 664] width 55 height 30
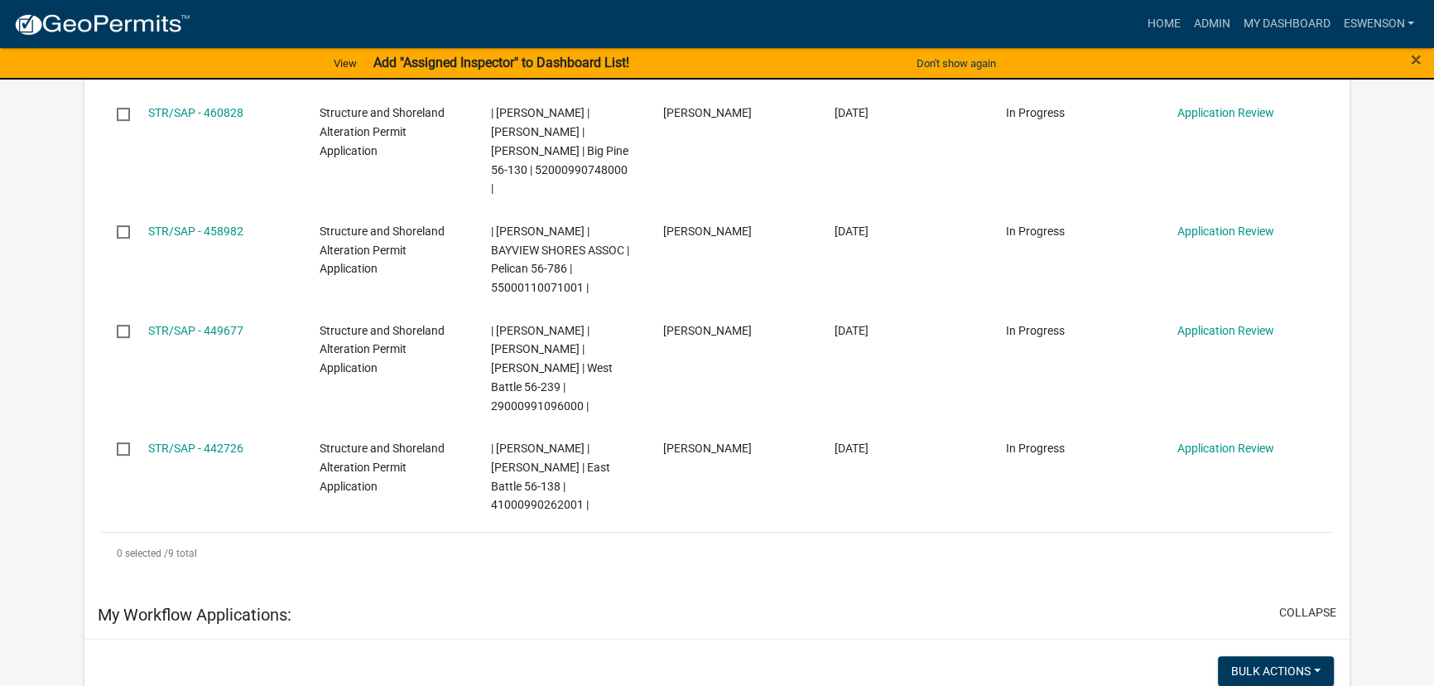
scroll to position [902, 0]
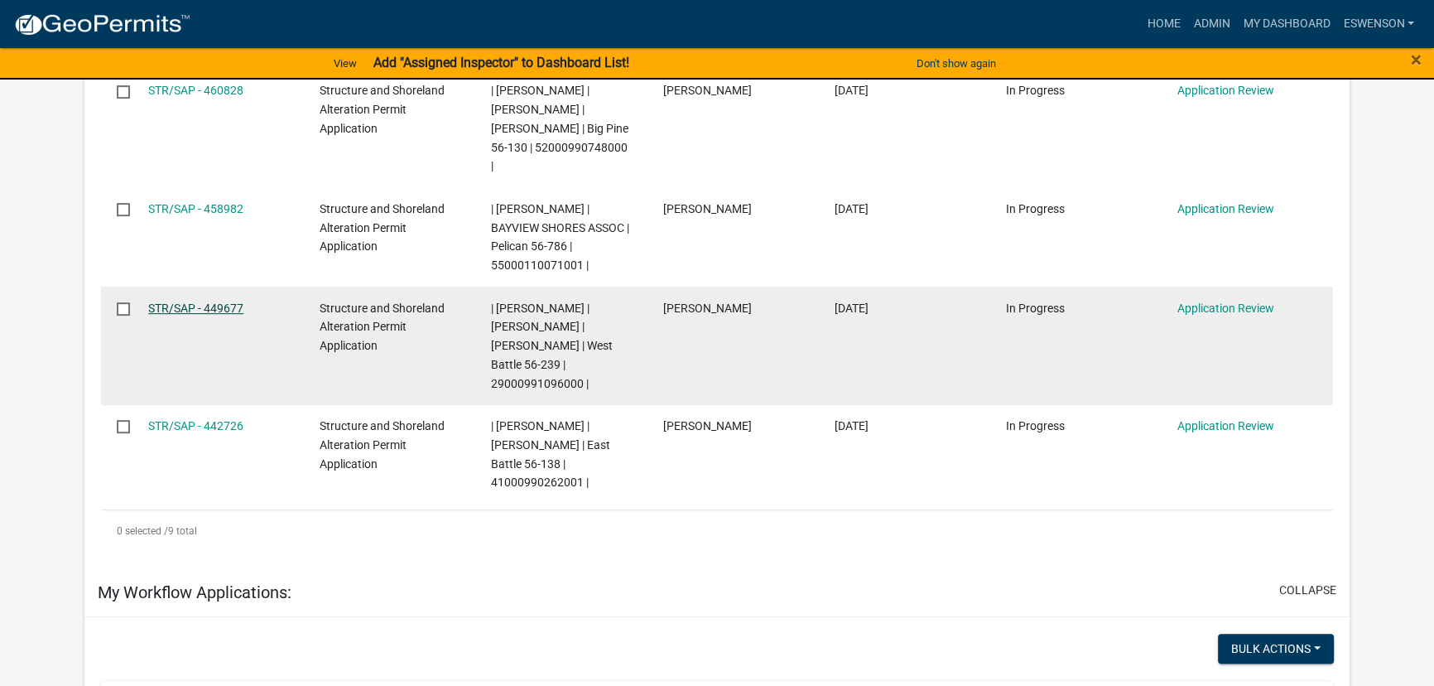
click at [192, 301] on link "STR/SAP - 449677" at bounding box center [195, 307] width 95 height 13
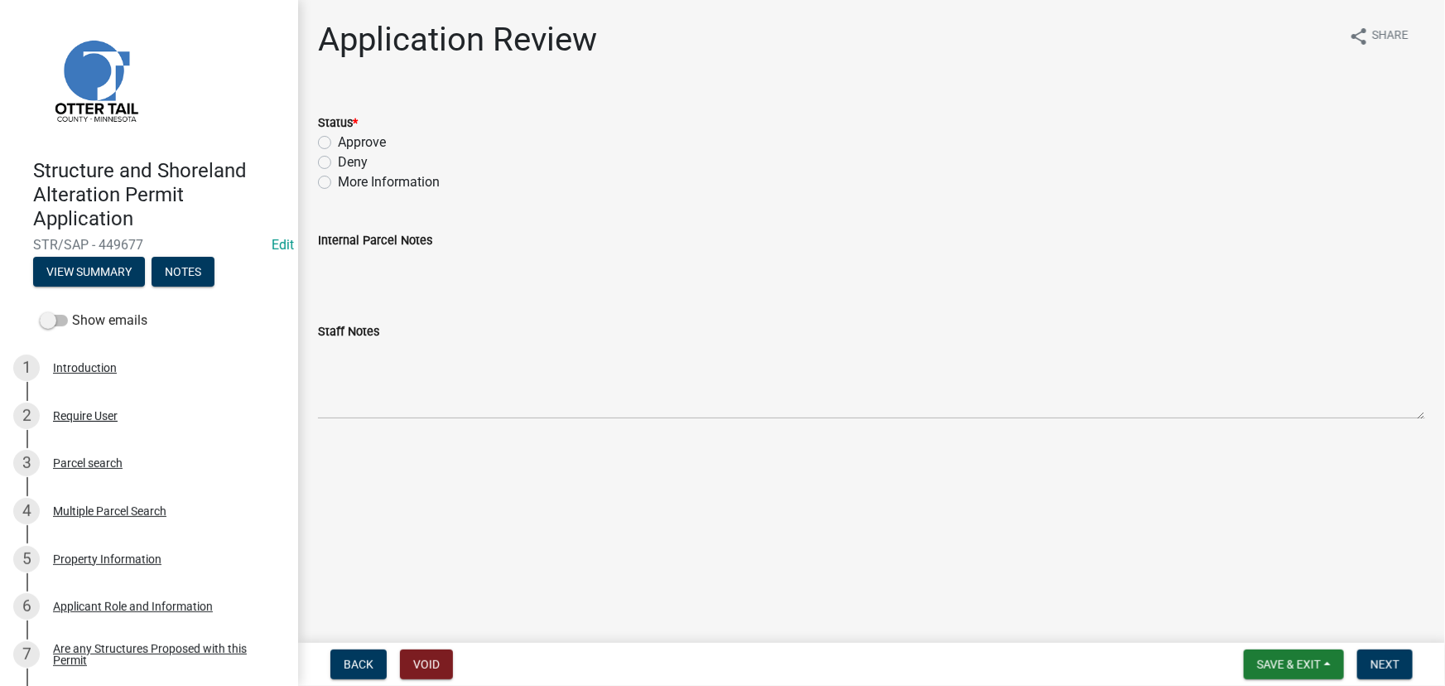
click at [367, 137] on label "Approve" at bounding box center [362, 142] width 48 height 20
click at [349, 137] on input "Approve" at bounding box center [343, 137] width 11 height 11
radio input "true"
click at [1393, 672] on button "Next" at bounding box center [1384, 664] width 55 height 30
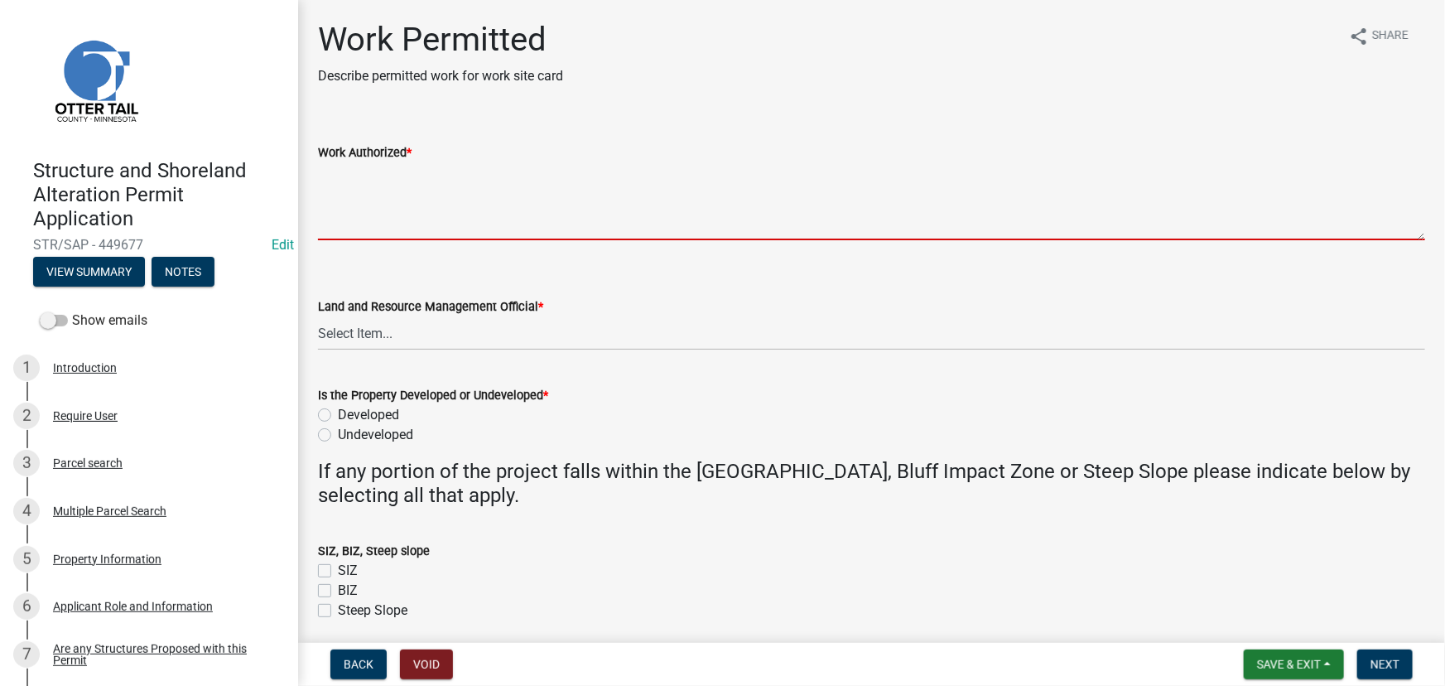
click at [507, 221] on textarea "Work Authorized *" at bounding box center [871, 201] width 1107 height 78
type textarea "a"
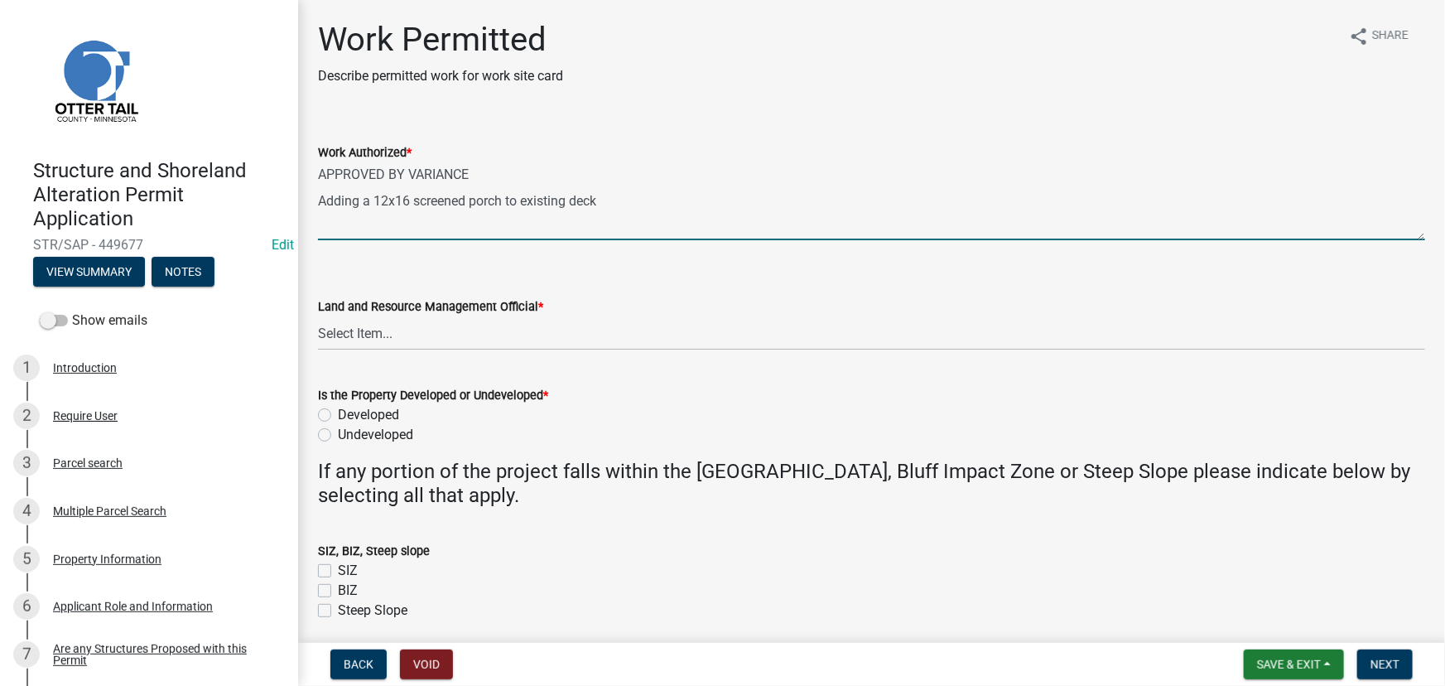
click at [638, 191] on textarea "APPROVED BY VARIANCE Adding a 12x16 screened porch to existing deck" at bounding box center [871, 201] width 1107 height 78
click at [635, 204] on textarea "APPROVED BY VARIANCE Adding a 12x16 screened porch to existing deck" at bounding box center [871, 201] width 1107 height 78
click at [498, 176] on textarea "APPROVED BY VARIANCE Adding a 12x16 screened porch to existing deck" at bounding box center [871, 201] width 1107 height 78
click at [620, 195] on textarea "APPROVED BY VARIANCE (lake setback) Adding a 12x16 screened porch to existing d…" at bounding box center [871, 201] width 1107 height 78
click at [423, 217] on textarea "APPROVED BY VARIANCE (lake setback) Adding a 12x16 screened porch to existing d…" at bounding box center [871, 201] width 1107 height 78
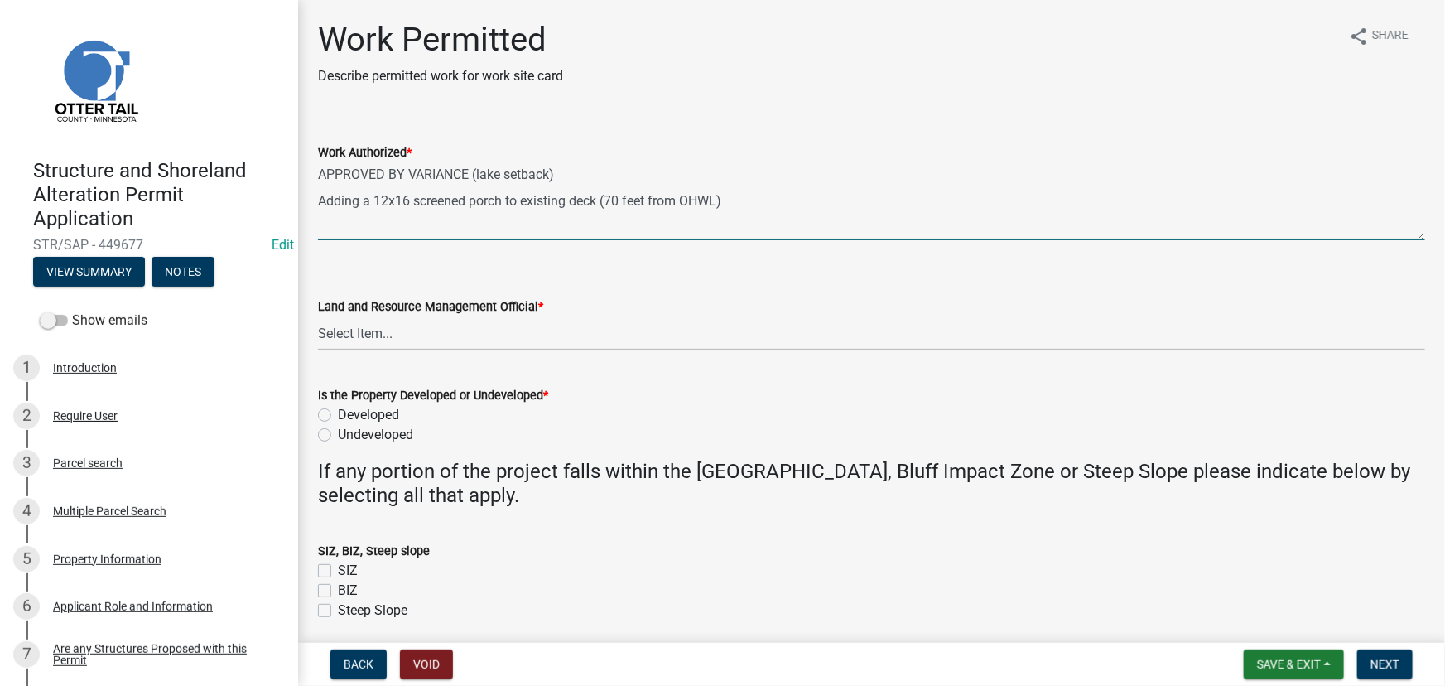
click at [384, 232] on textarea "APPROVED BY VARIANCE (lake setback) Adding a 12x16 screened porch to existing d…" at bounding box center [871, 201] width 1107 height 78
paste textarea "All setbacks and impervious surface requirements to be met. Top dress, seed and…"
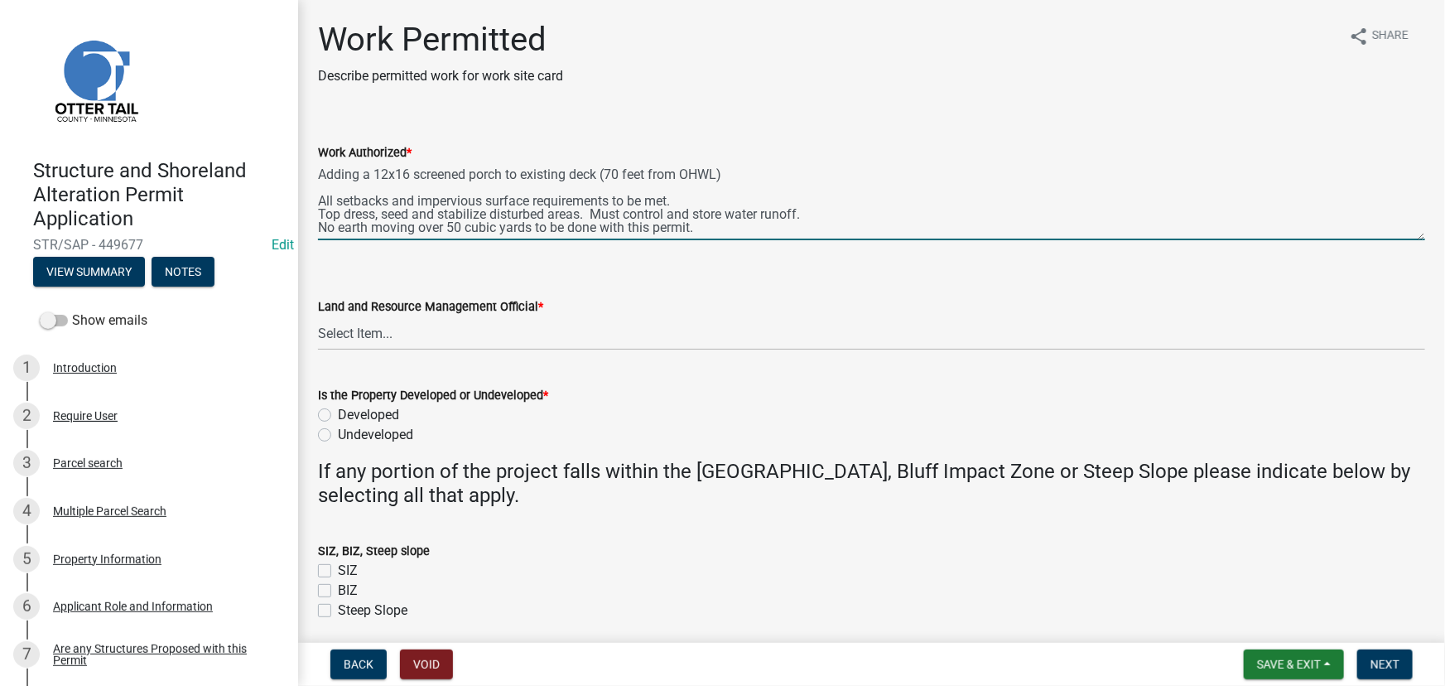
drag, startPoint x: 416, startPoint y: 189, endPoint x: 223, endPoint y: 192, distance: 192.9
click at [223, 192] on div "Structure and Shoreland Alteration Permit Application STR/SAP - 449677 Edit Vie…" at bounding box center [722, 343] width 1445 height 686
drag, startPoint x: 583, startPoint y: 190, endPoint x: 315, endPoint y: 191, distance: 268.2
click at [315, 191] on div "Work Authorized * APPROVED BY VARIANCE (lake setback) Adding a 12x16 screened p…" at bounding box center [872, 179] width 1132 height 121
drag, startPoint x: 798, startPoint y: 202, endPoint x: 815, endPoint y: 182, distance: 25.9
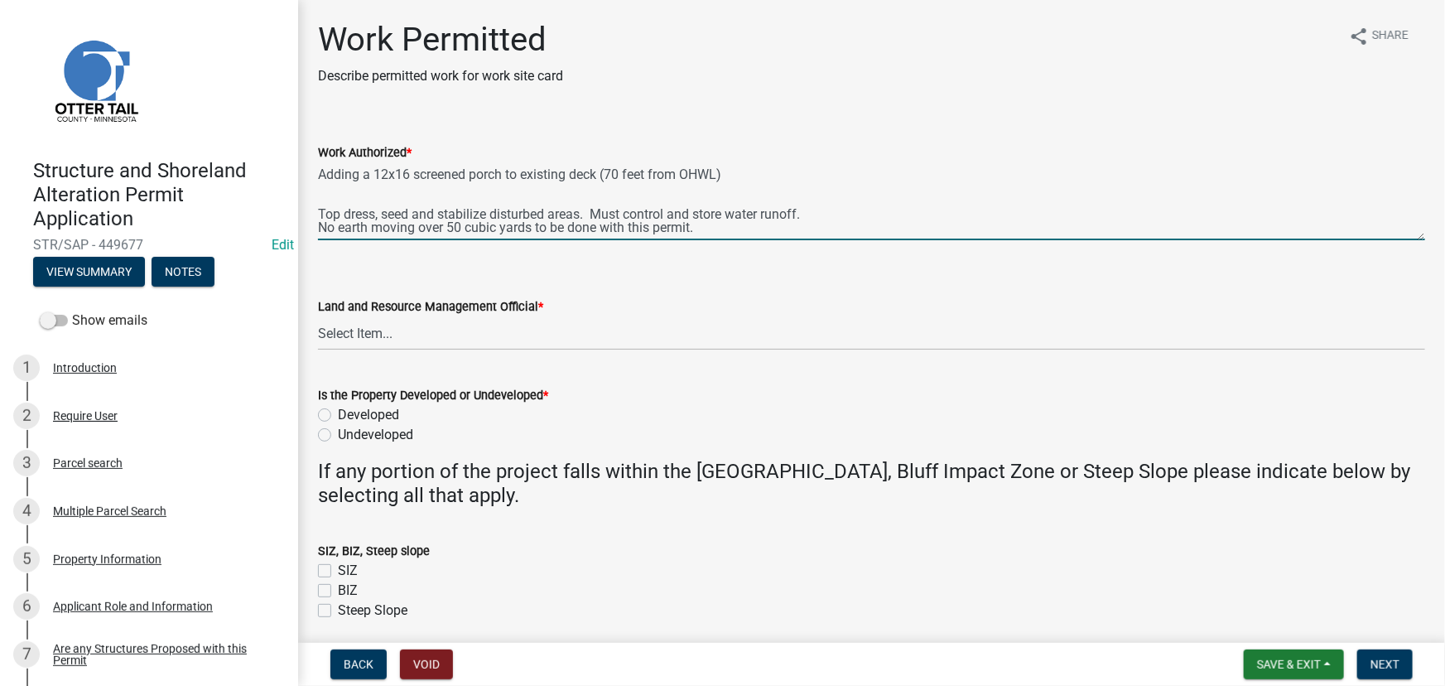
click at [815, 182] on textarea "APPROVED BY VARIANCE (lake setback) Adding a 12x16 screened porch to existing d…" at bounding box center [871, 201] width 1107 height 78
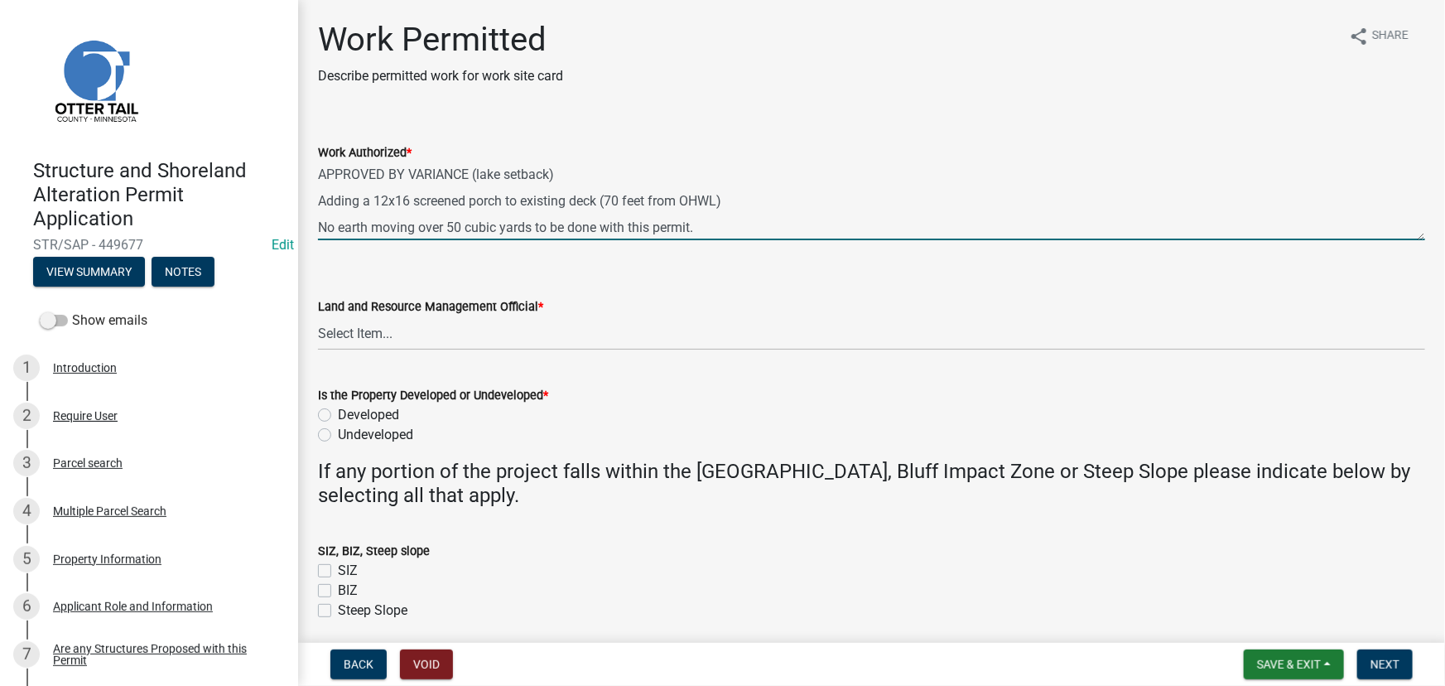
scroll to position [26, 0]
click at [711, 224] on textarea "APPROVED BY VARIANCE (lake setback) Adding a 12x16 screened porch to existing d…" at bounding box center [871, 201] width 1107 height 78
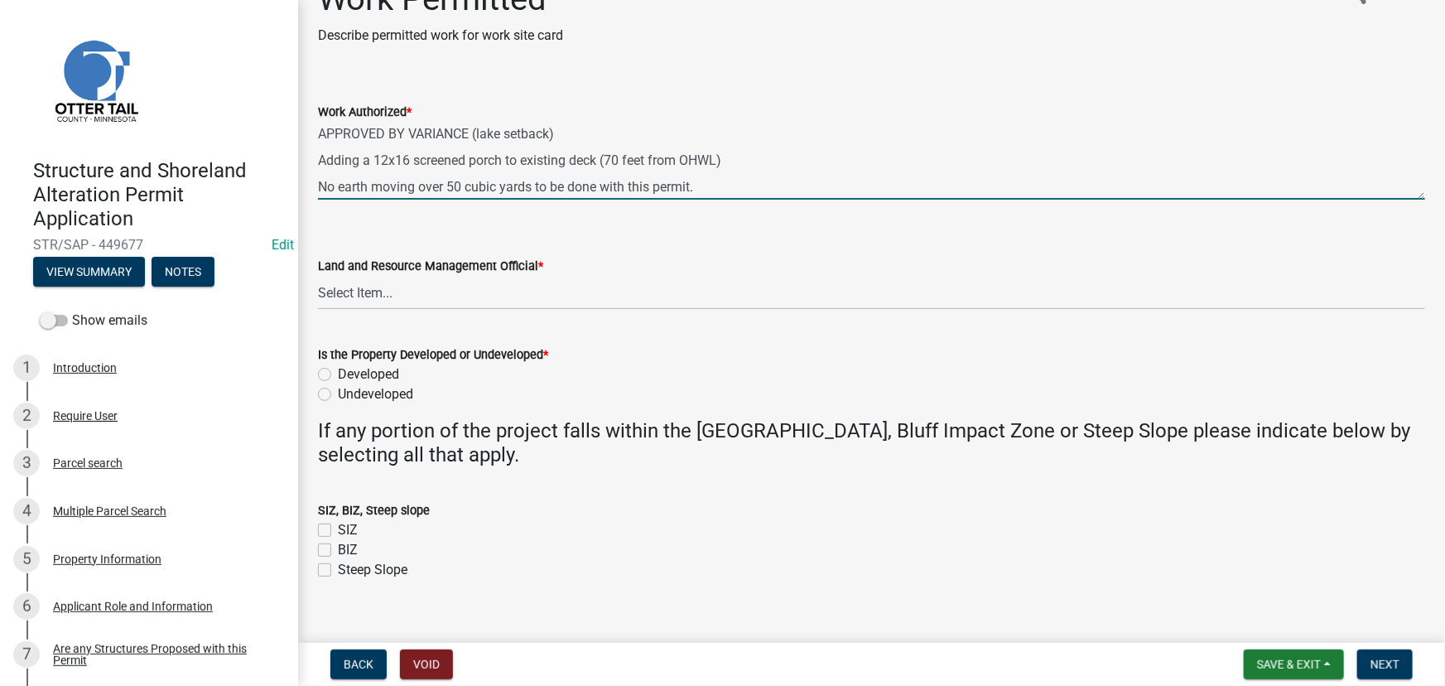
scroll to position [63, 0]
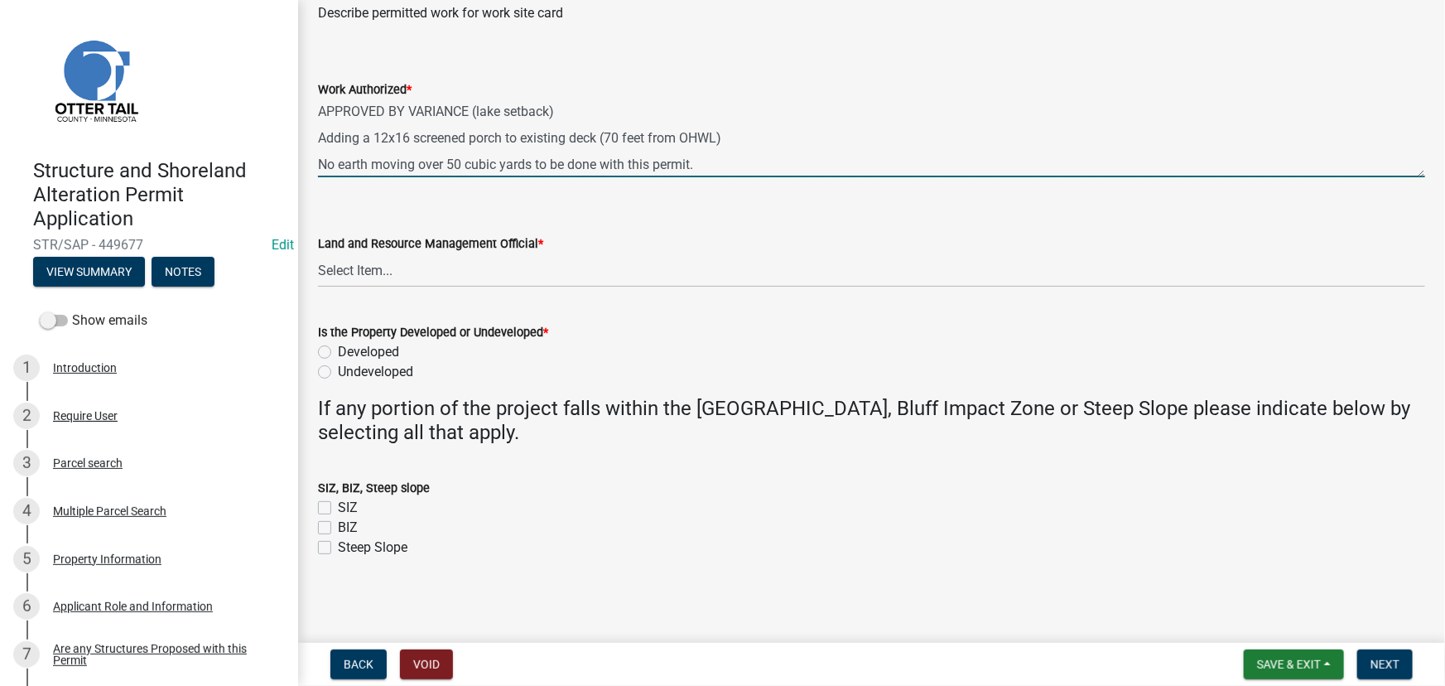
type textarea "APPROVED BY VARIANCE (lake setback) Adding a 12x16 screened porch to existing d…"
click at [368, 302] on form "Is the Property Developed or Undeveloped * Developed Undeveloped" at bounding box center [871, 341] width 1107 height 79
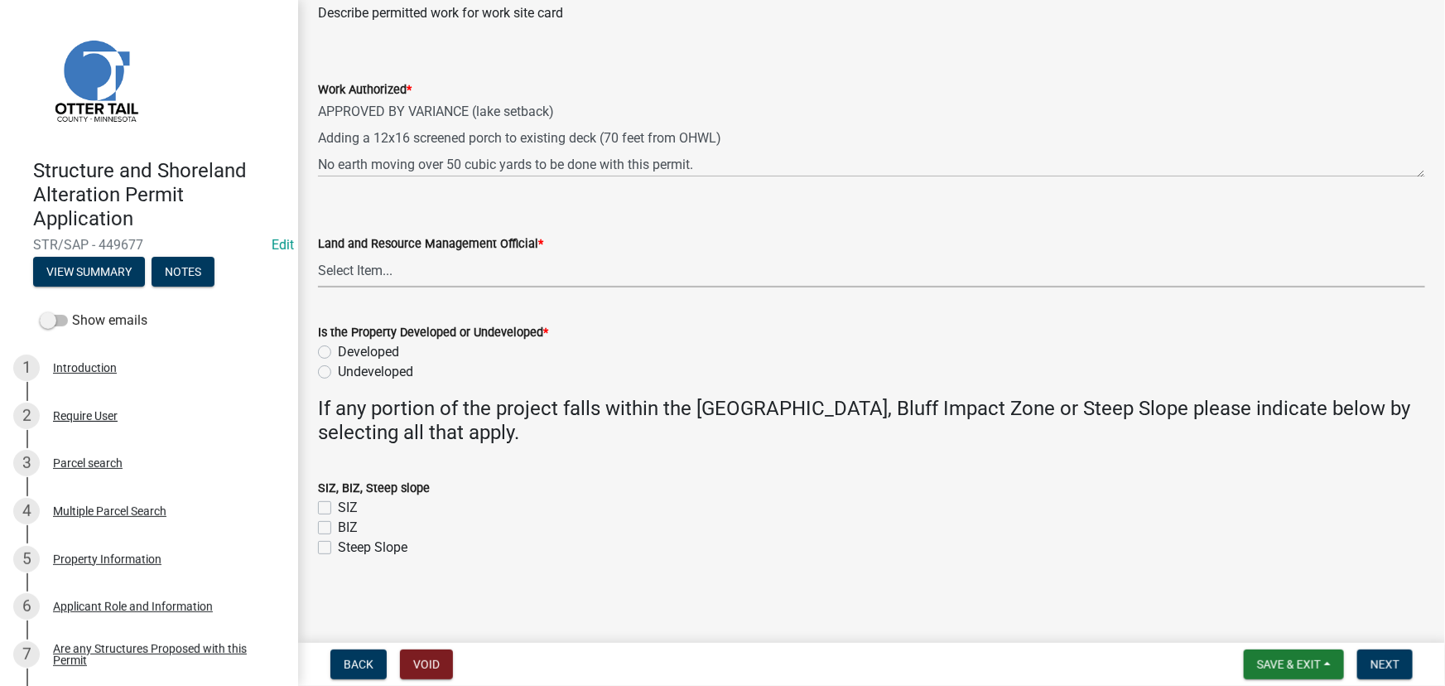
click at [356, 282] on select "Select Item... Alexis Newark Amy Busko Andrea Perales Brittany Tollefson Christ…" at bounding box center [871, 270] width 1107 height 34
click at [318, 253] on select "Select Item... Alexis Newark Amy Busko Andrea Perales Brittany Tollefson Christ…" at bounding box center [871, 270] width 1107 height 34
select select "190fd4c8-42ef-492b-a4a0-a0213555944c"
click at [385, 349] on label "Developed" at bounding box center [368, 352] width 61 height 20
click at [349, 349] on input "Developed" at bounding box center [343, 347] width 11 height 11
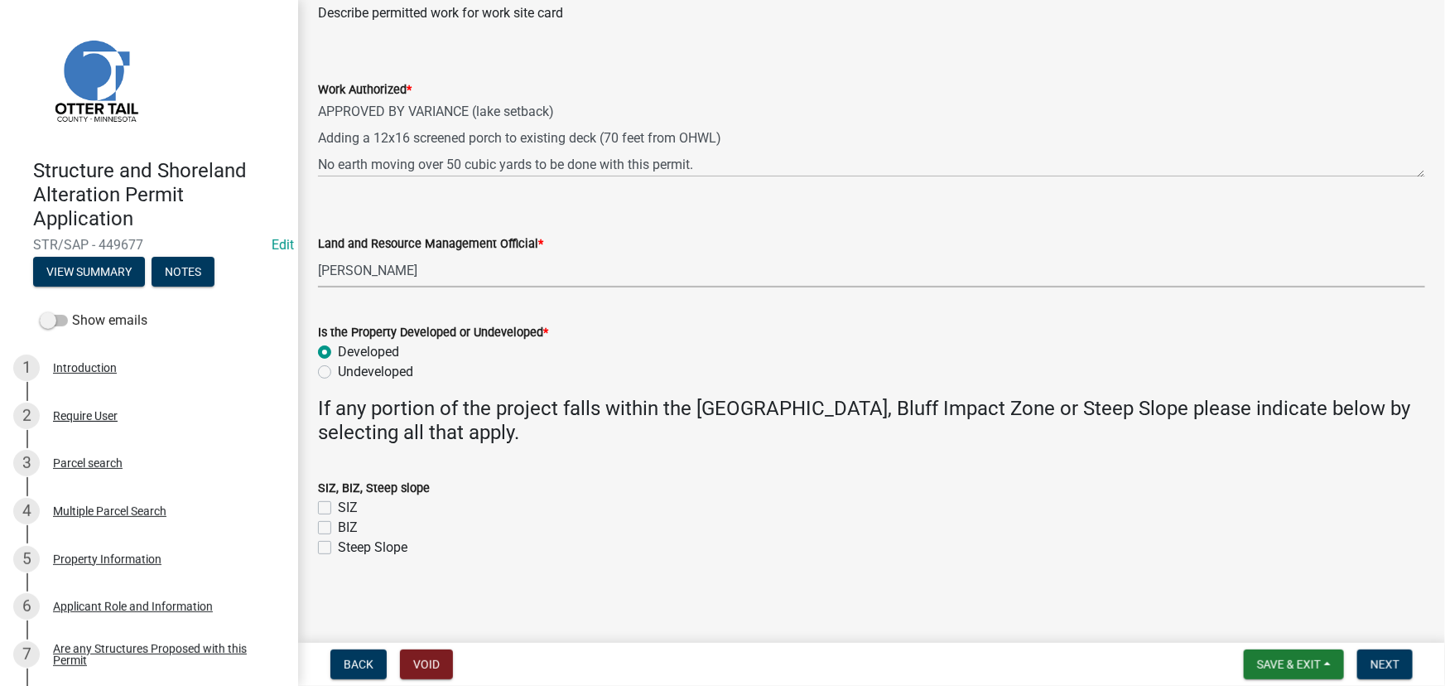
radio input "true"
click at [1391, 667] on span "Next" at bounding box center [1384, 663] width 29 height 13
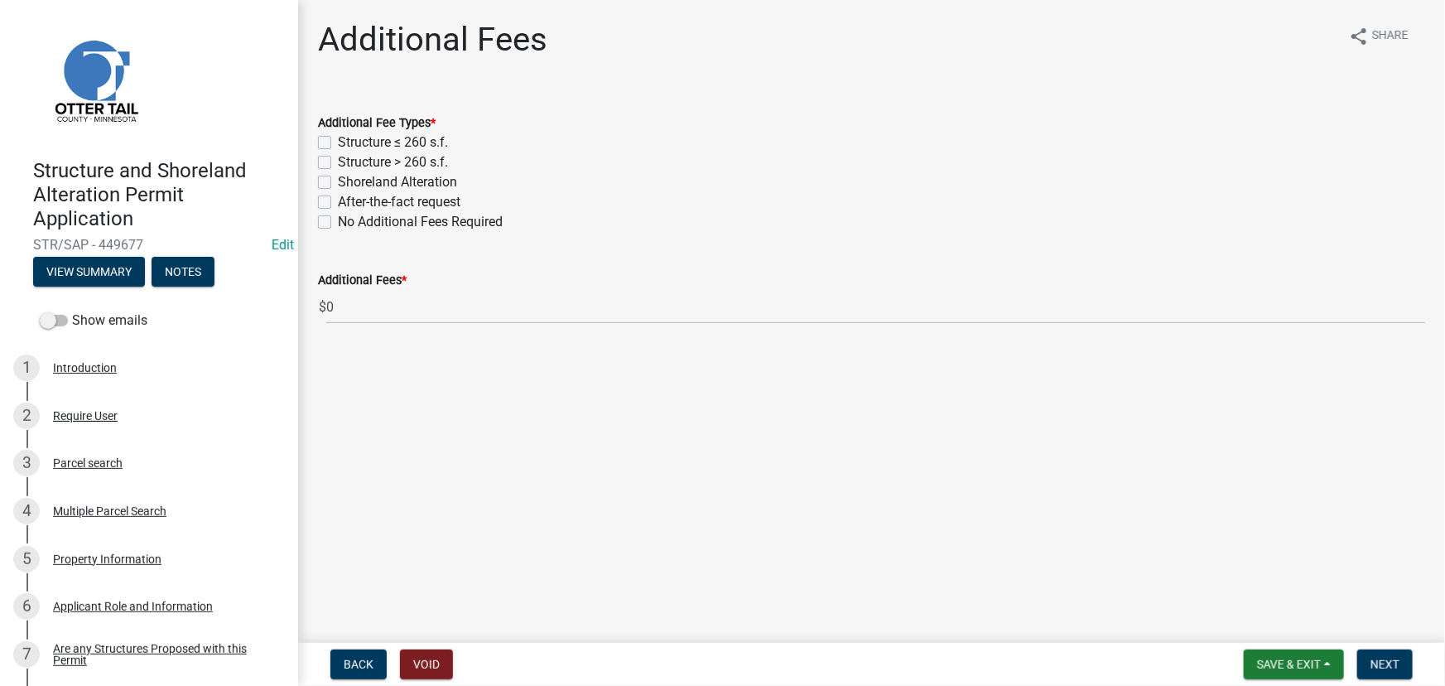
click at [412, 134] on label "Structure ≤ 260 s.f." at bounding box center [393, 142] width 110 height 20
click at [349, 134] on input "Structure ≤ 260 s.f." at bounding box center [343, 137] width 11 height 11
checkbox input "true"
checkbox input "false"
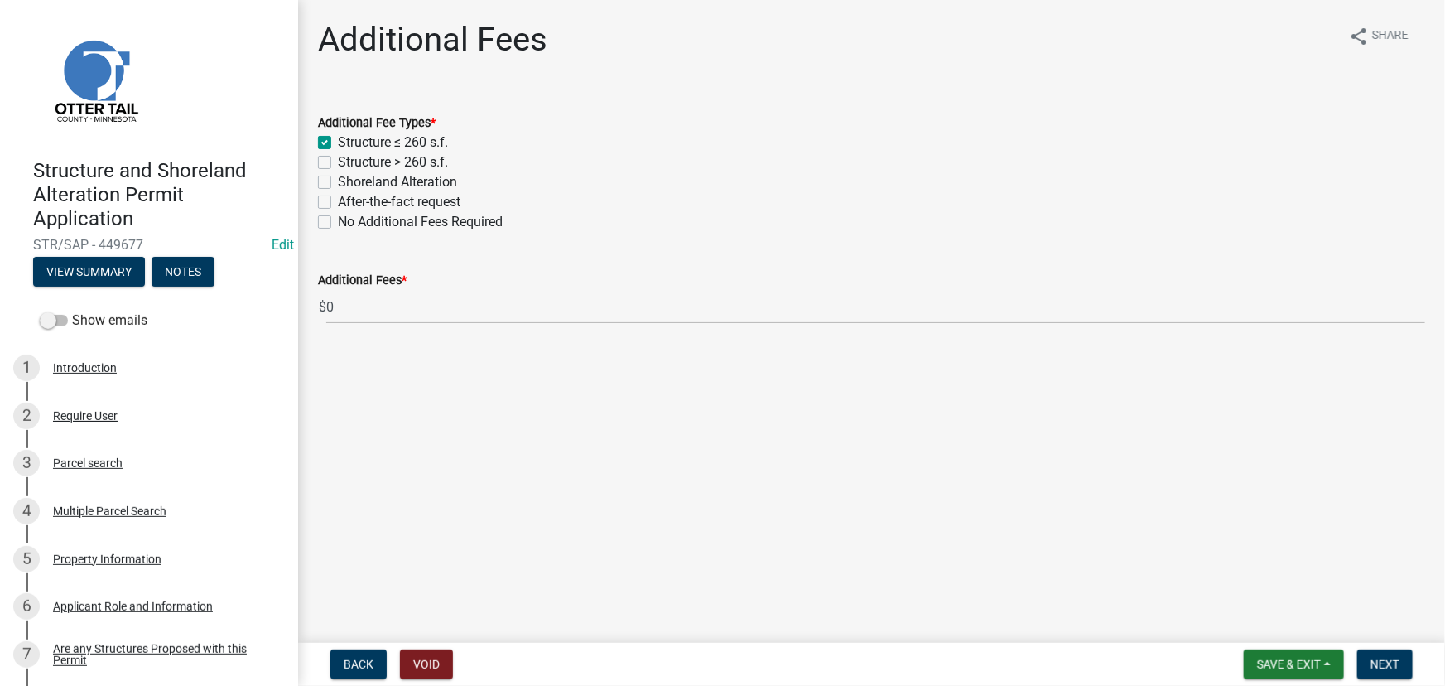
checkbox input "false"
click at [1401, 658] on button "Next" at bounding box center [1384, 664] width 55 height 30
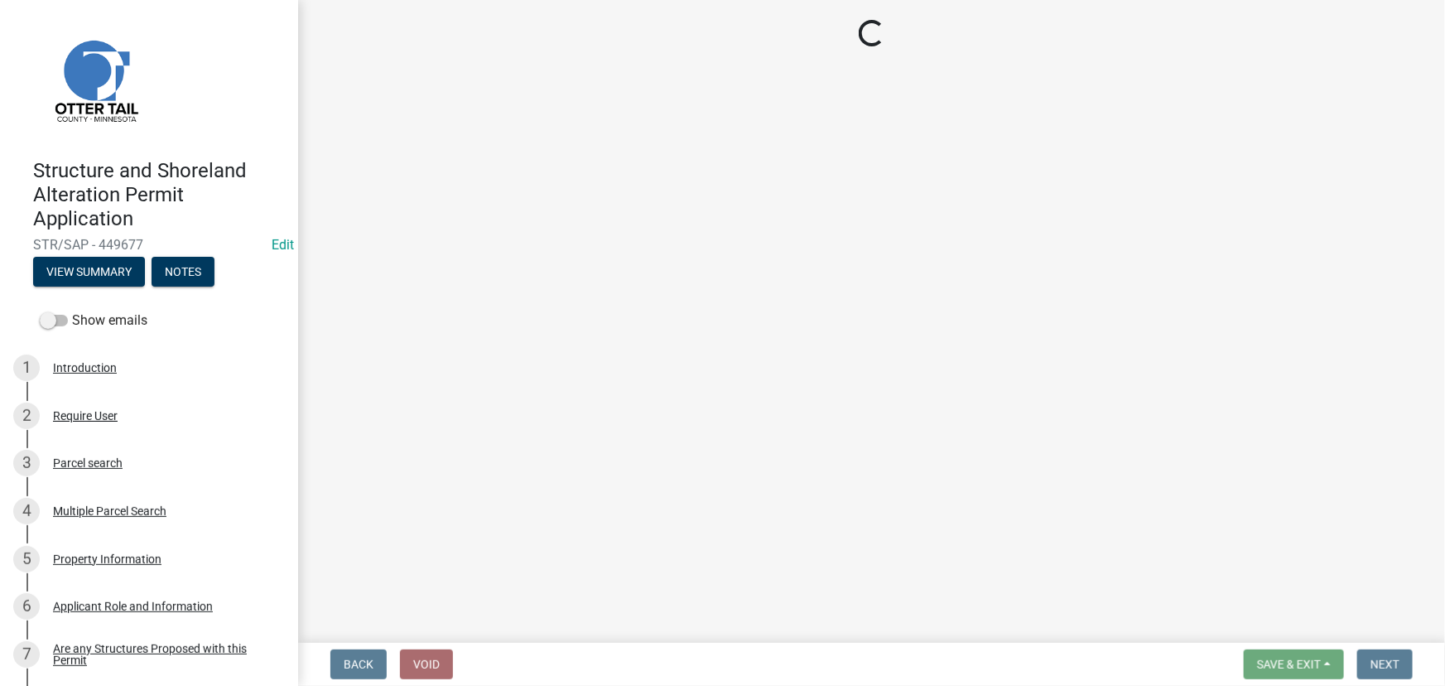
select select "3: 3"
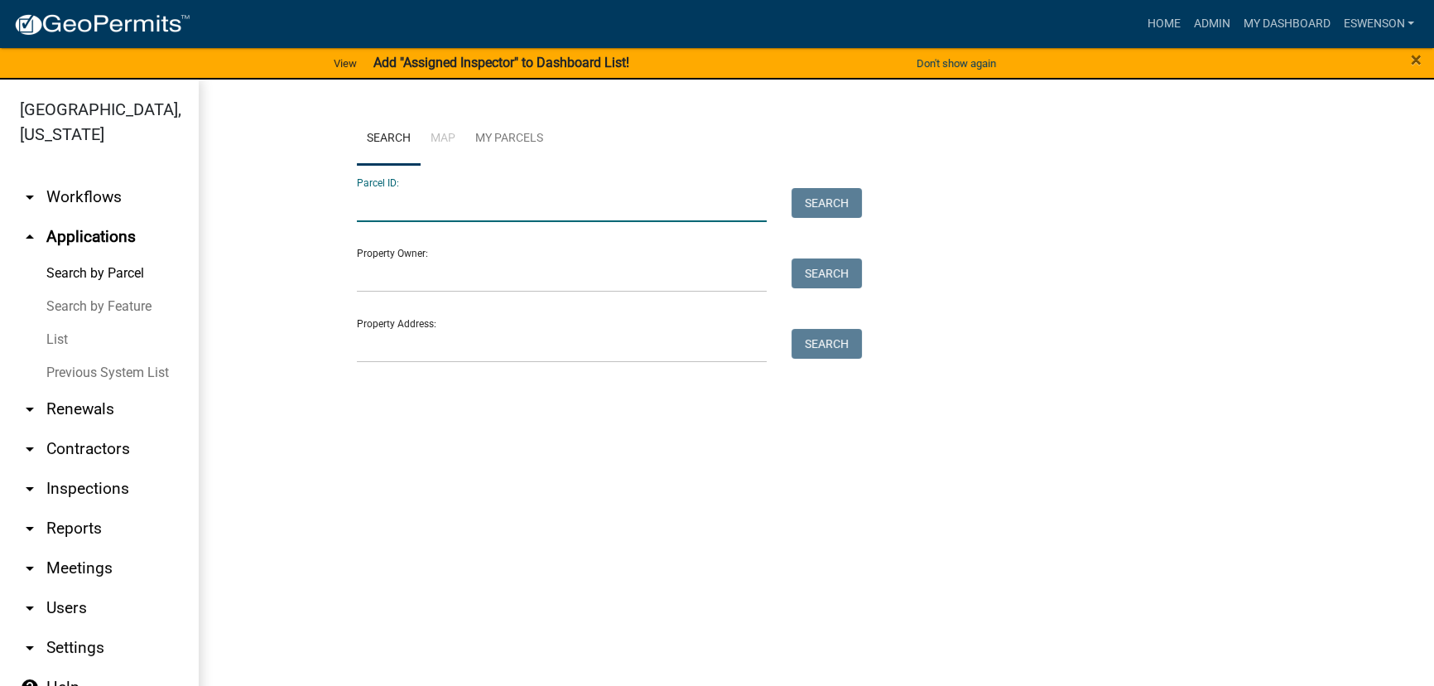
paste input "29000991096000"
type input "29000991096000"
click at [819, 198] on button "Search" at bounding box center [826, 203] width 70 height 30
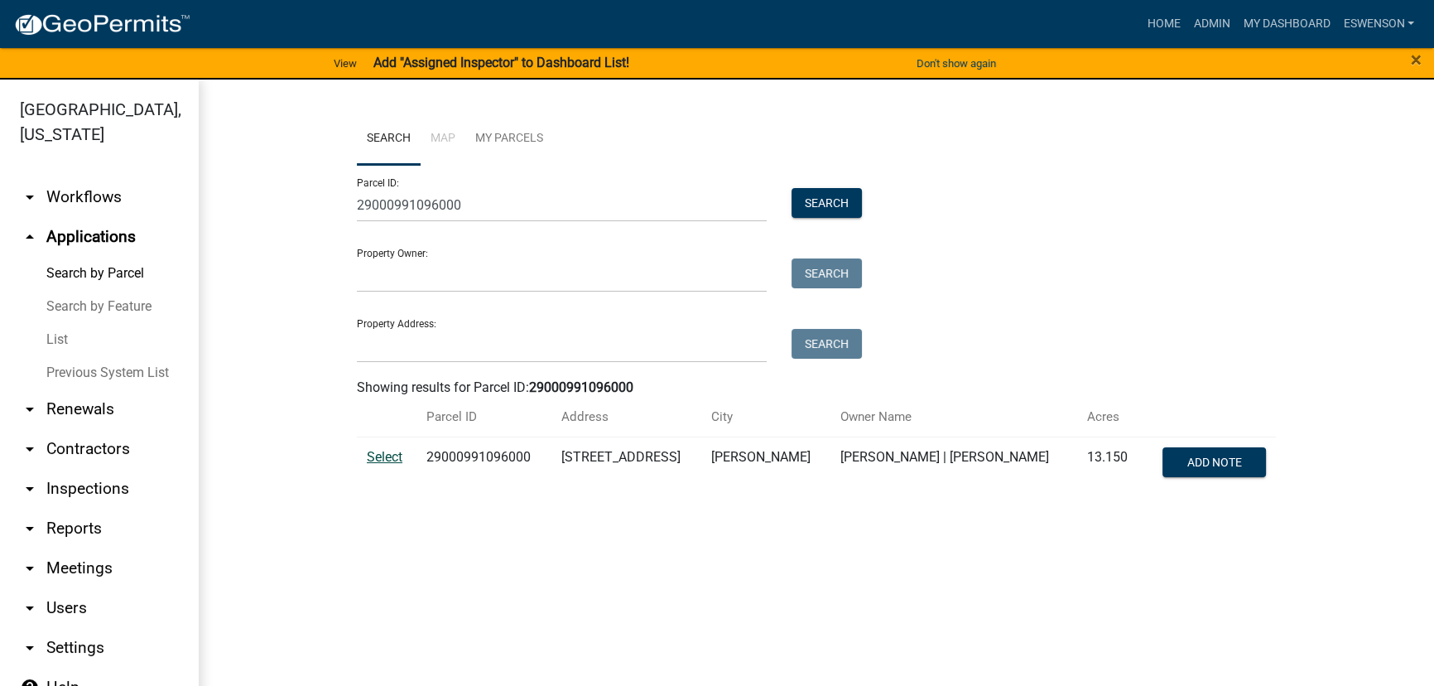
click at [376, 457] on span "Select" at bounding box center [385, 457] width 36 height 16
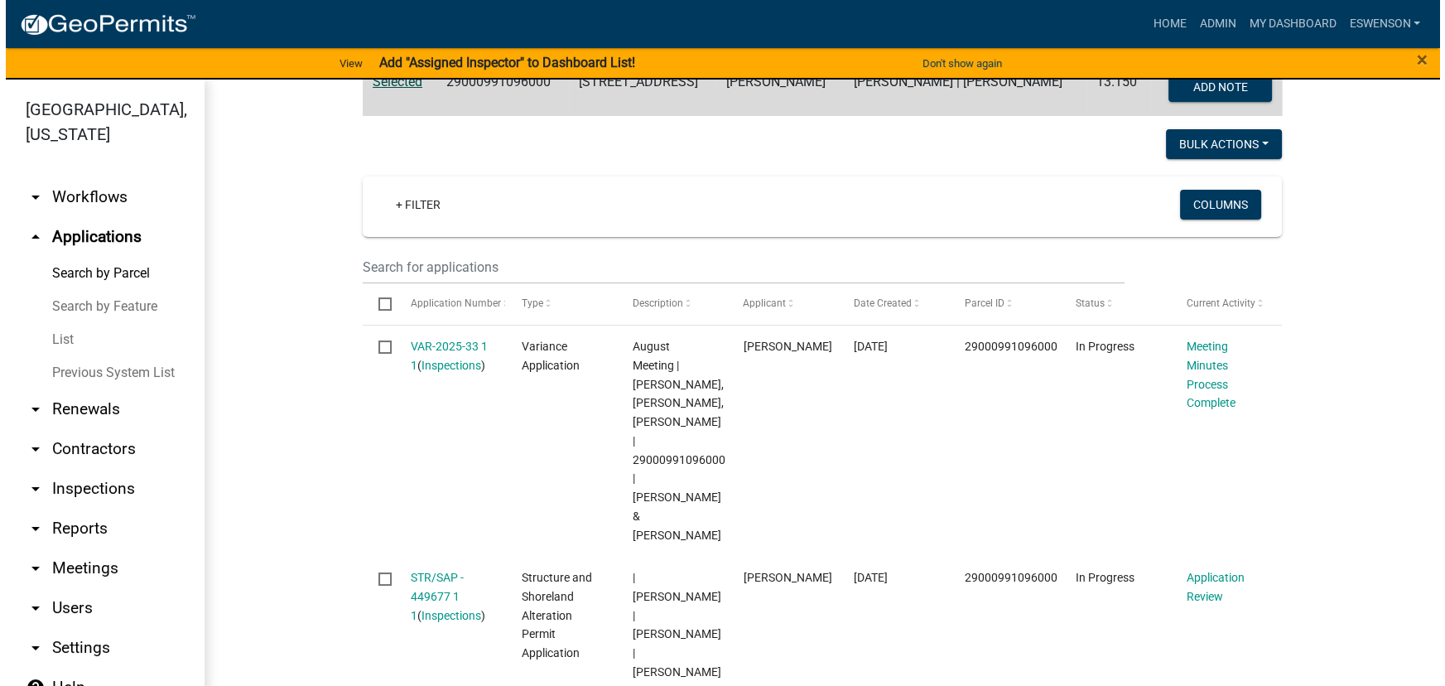
scroll to position [376, 0]
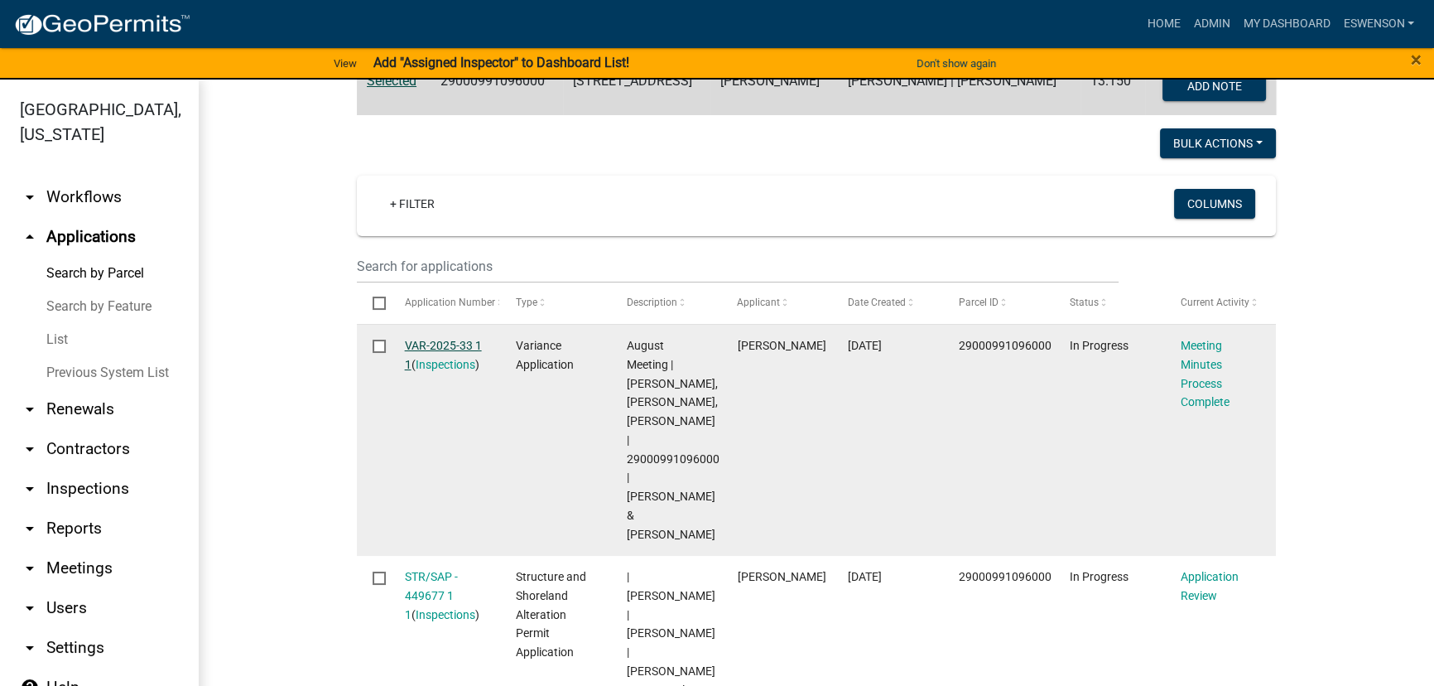
click at [452, 340] on link "VAR-2025-33 1 1" at bounding box center [443, 355] width 77 height 32
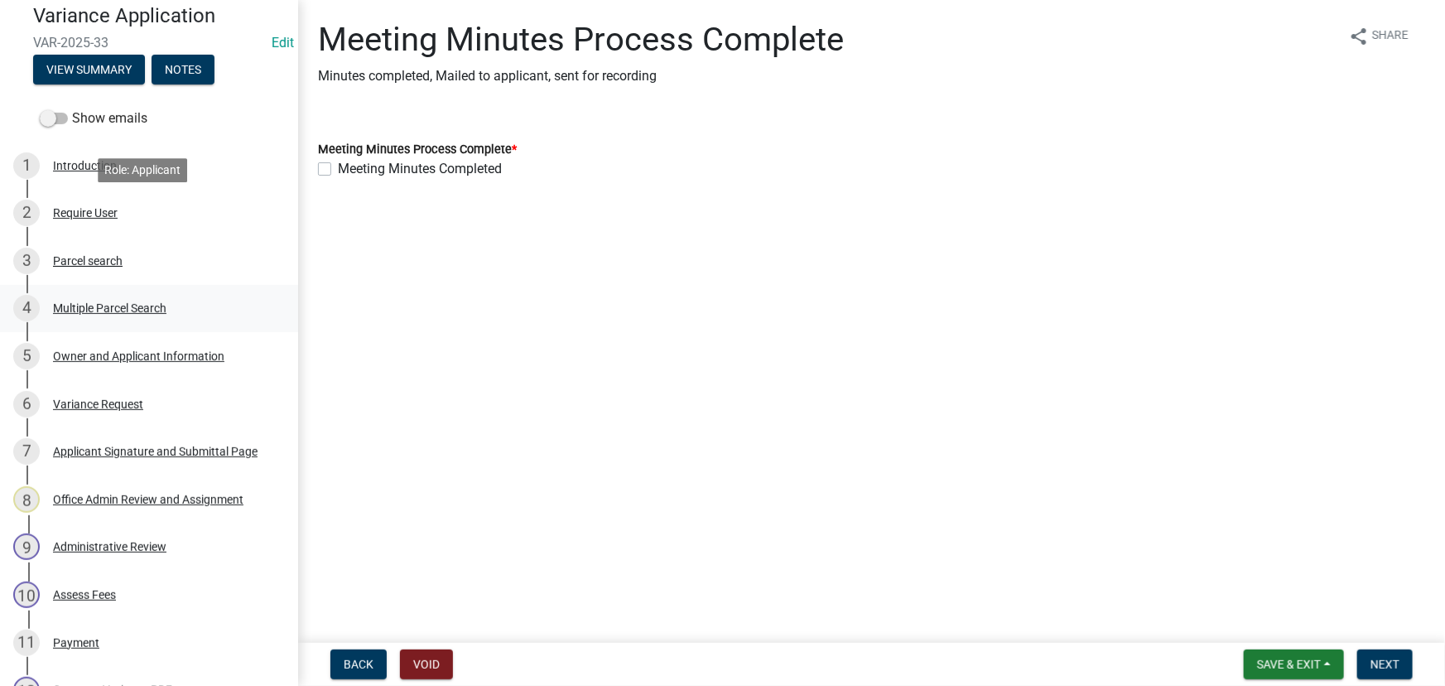
scroll to position [151, 0]
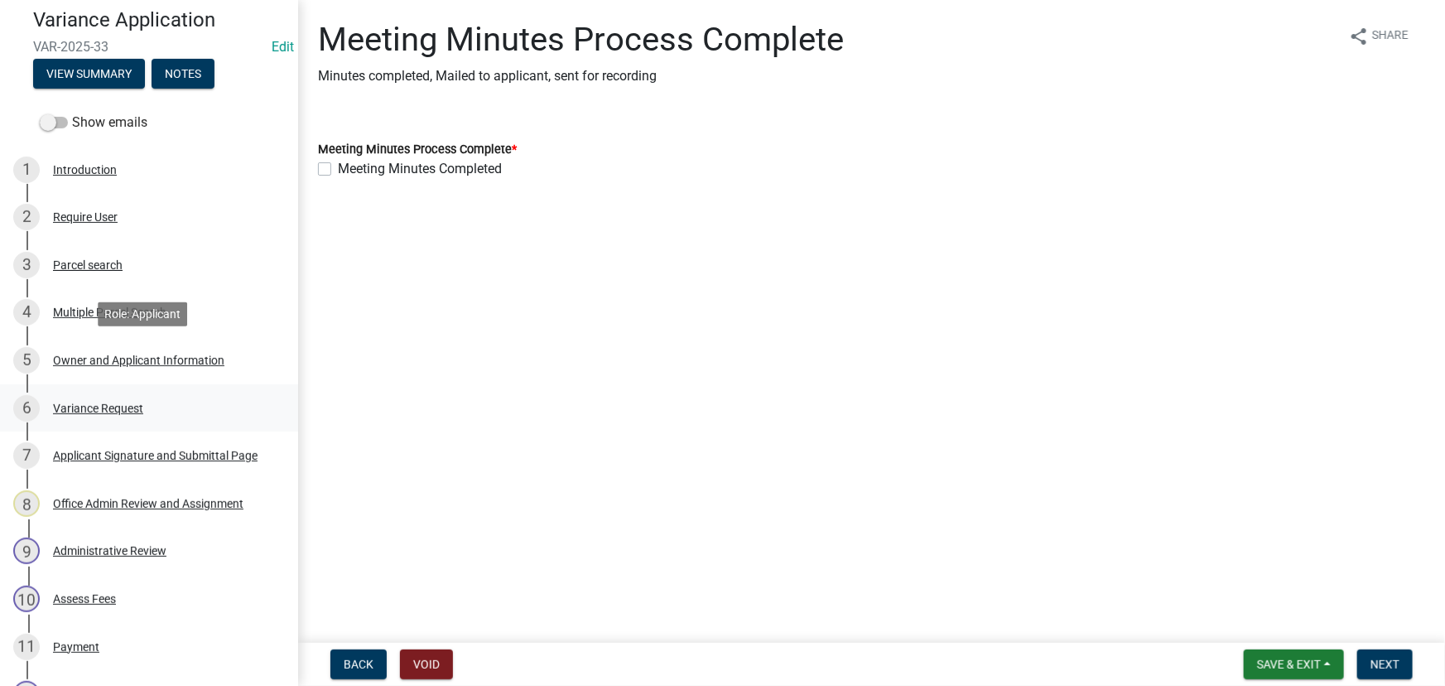
click at [113, 405] on div "Variance Request" at bounding box center [98, 408] width 90 height 12
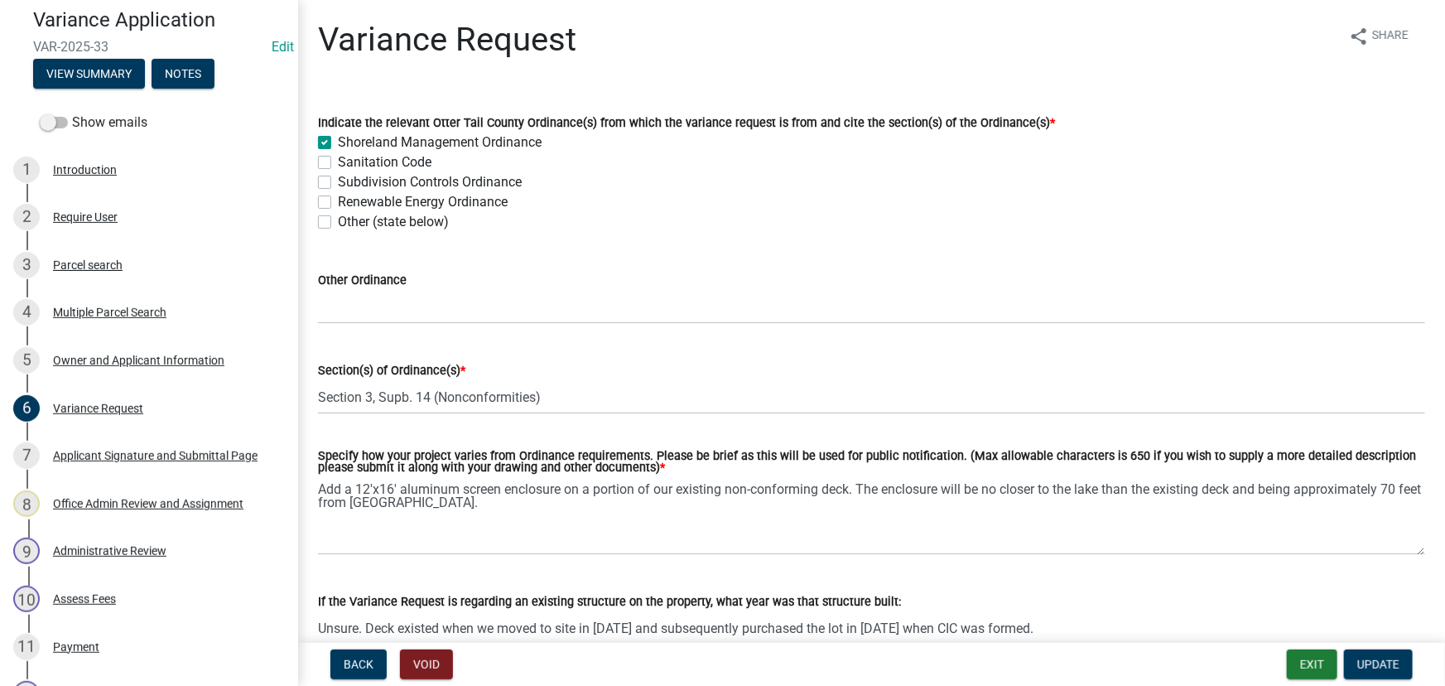
scroll to position [75, 0]
